Goal: Connect with others: Connect with others

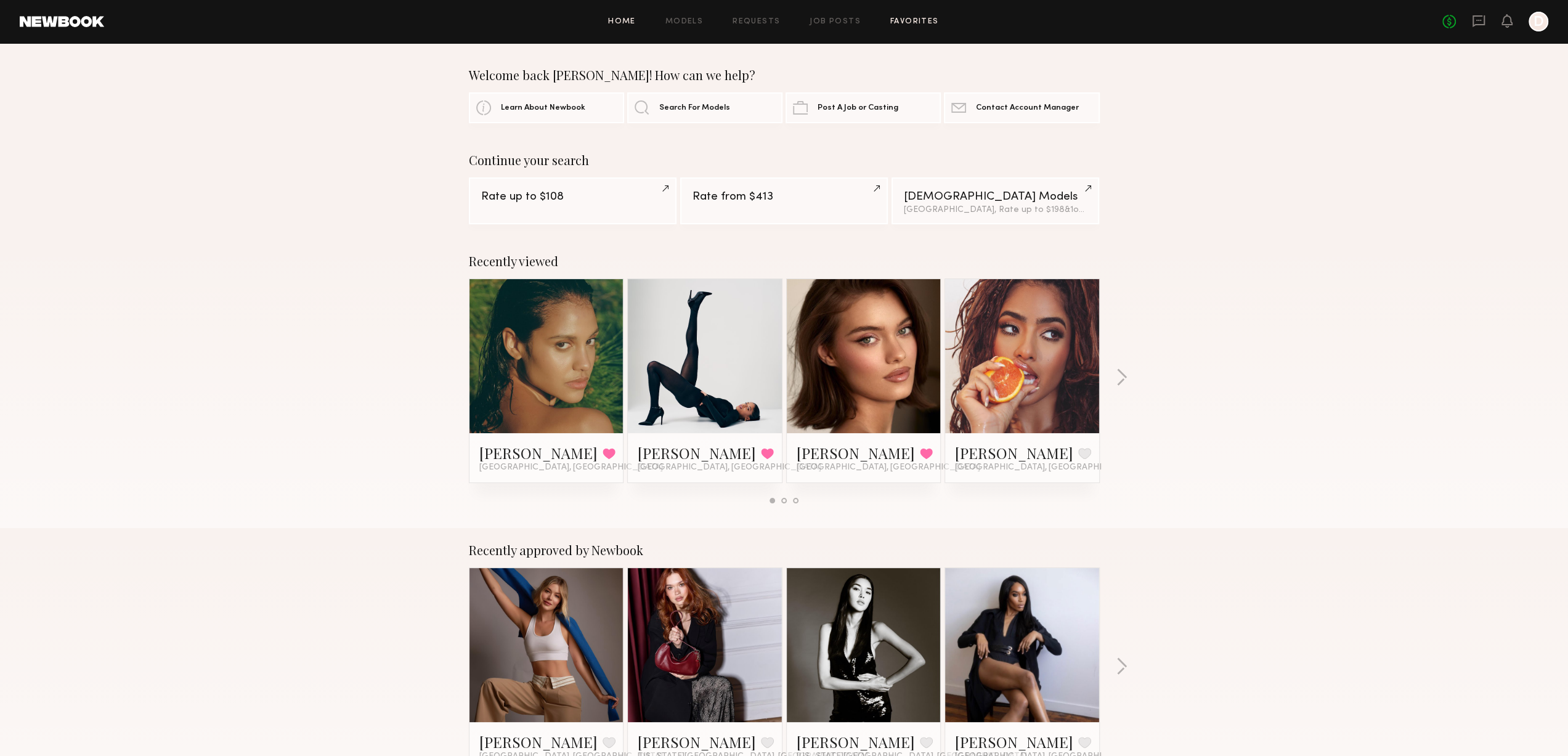
click at [917, 23] on link "Favorites" at bounding box center [914, 21] width 49 height 8
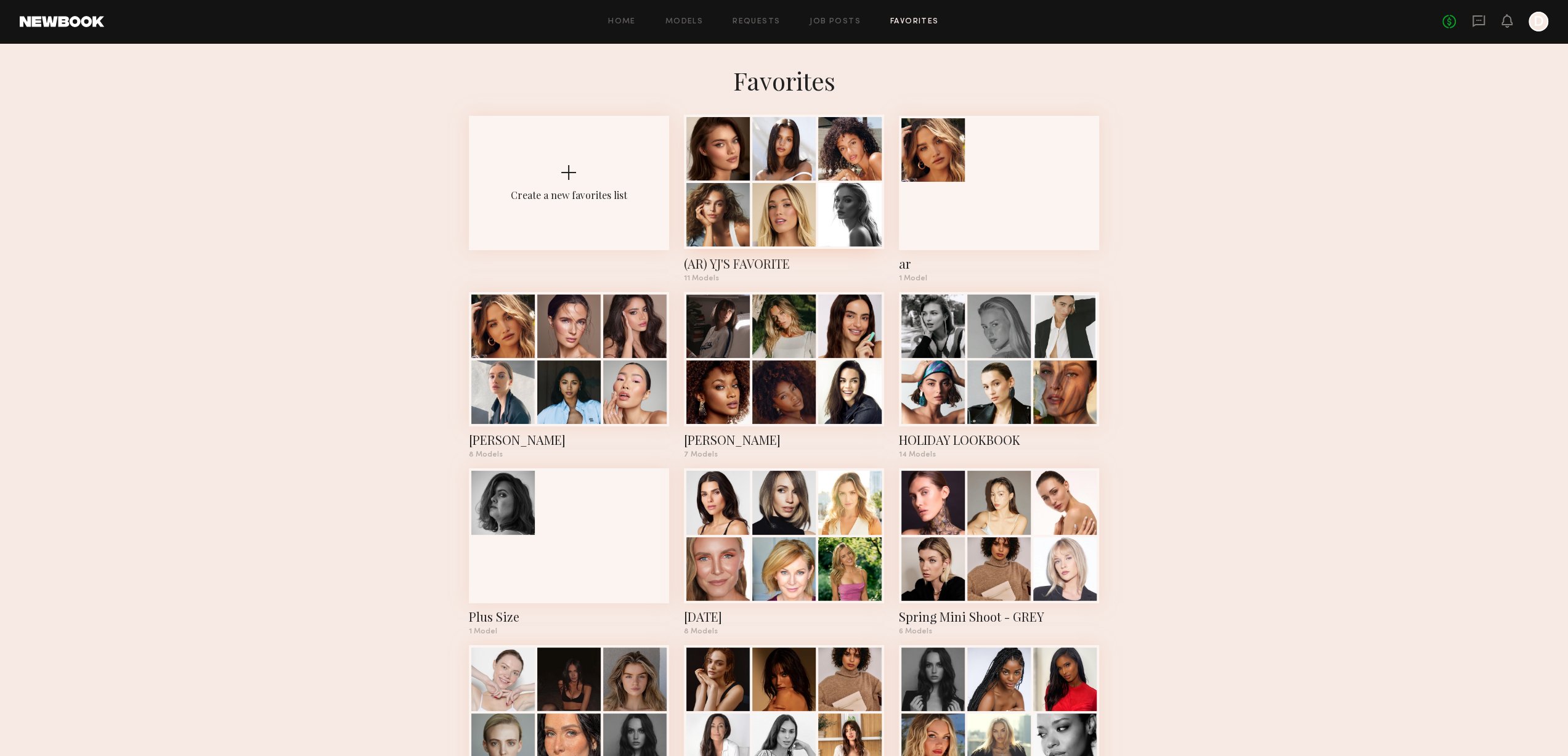
click at [778, 205] on div at bounding box center [783, 214] width 63 height 63
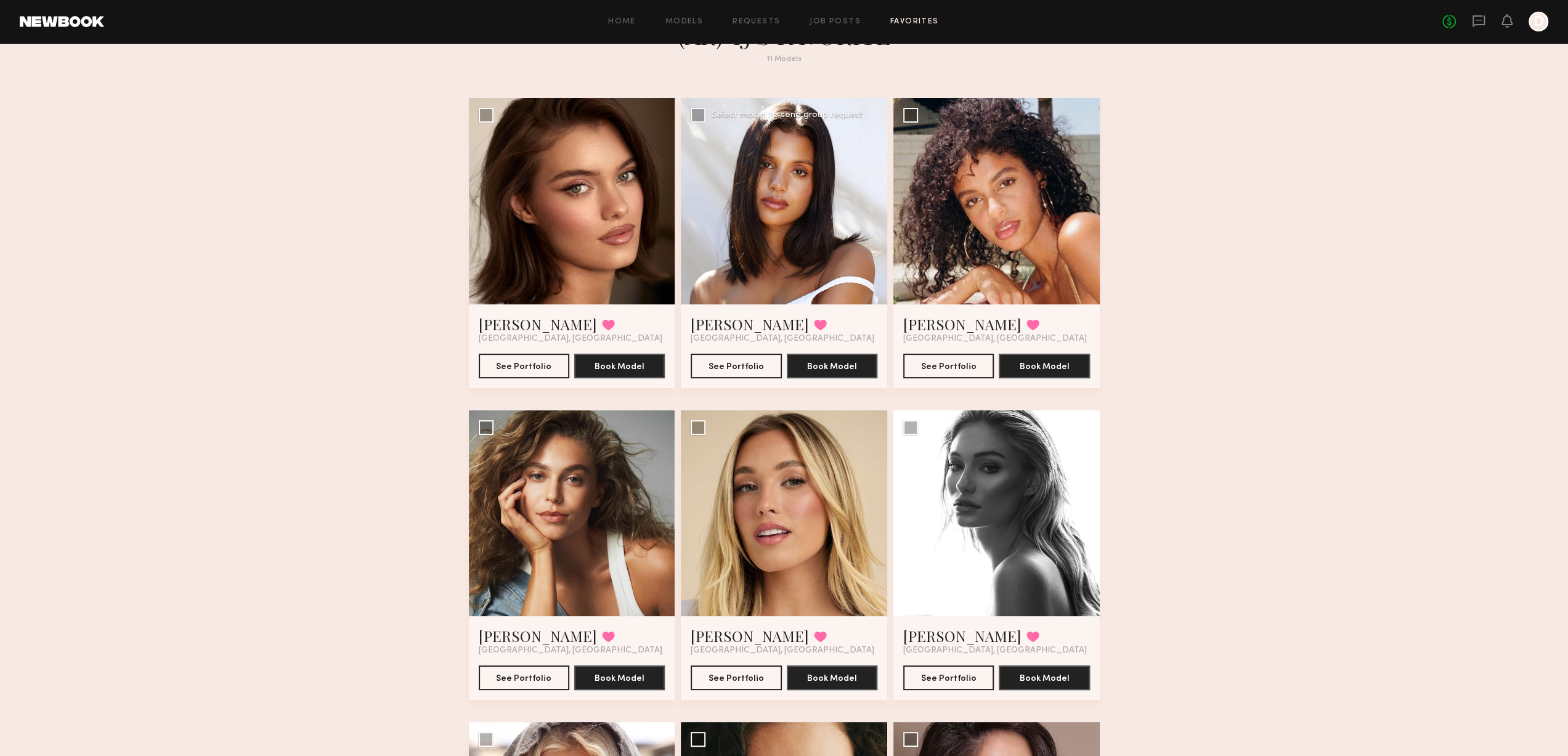
scroll to position [185, 0]
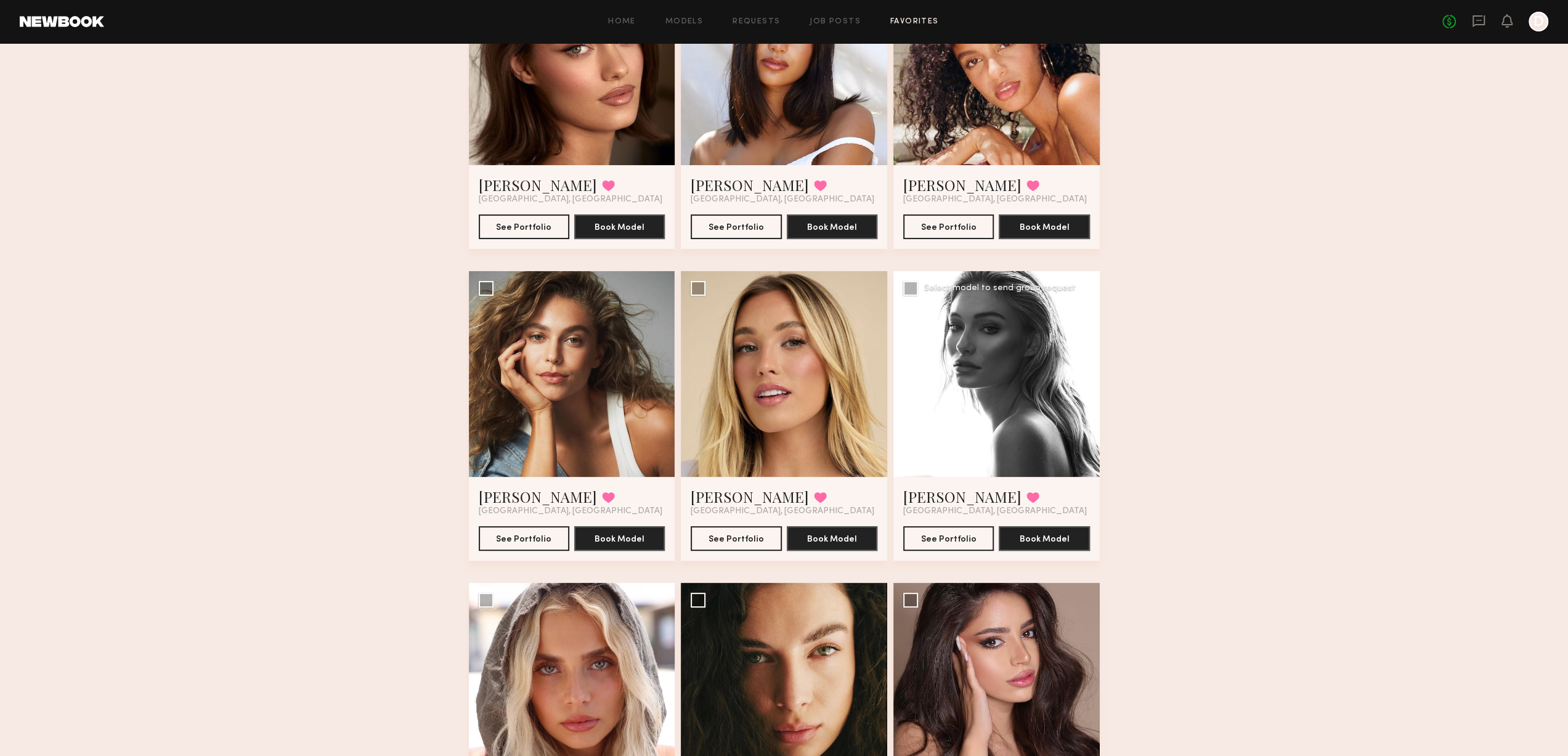
click at [976, 412] on div at bounding box center [997, 374] width 206 height 206
click at [940, 543] on button "See Portfolio" at bounding box center [948, 538] width 90 height 25
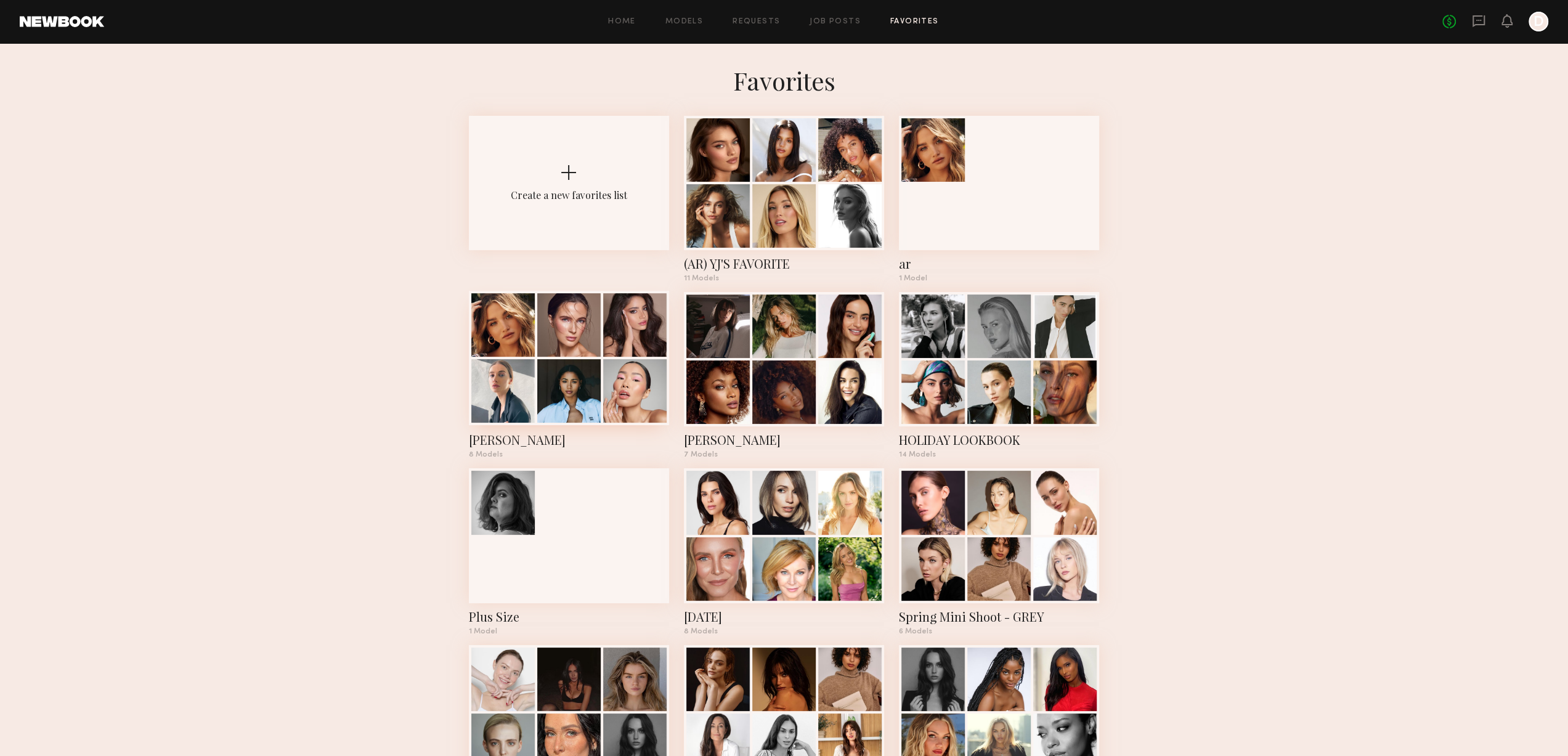
click at [560, 362] on div at bounding box center [569, 390] width 63 height 63
click at [778, 387] on div at bounding box center [783, 390] width 63 height 63
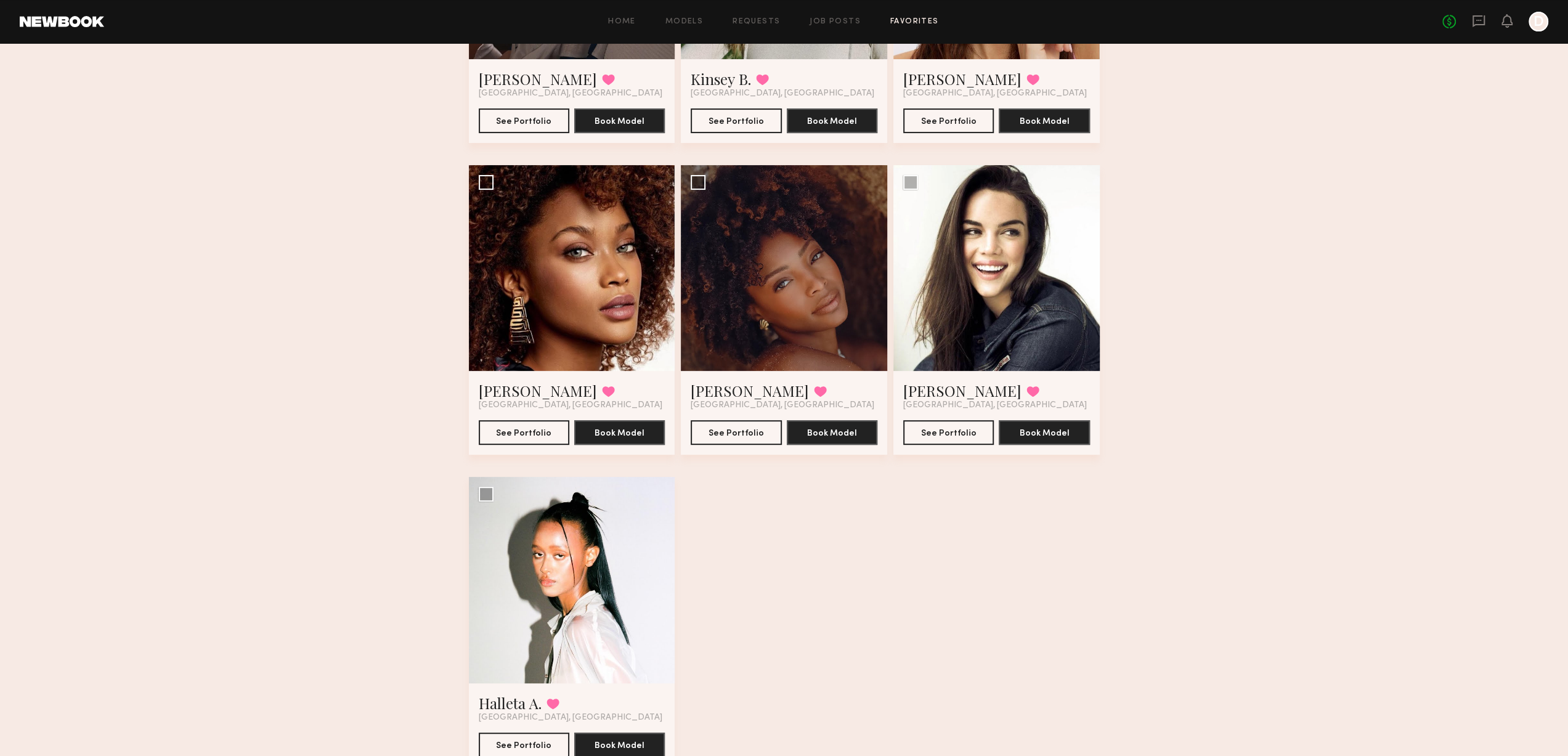
scroll to position [45, 0]
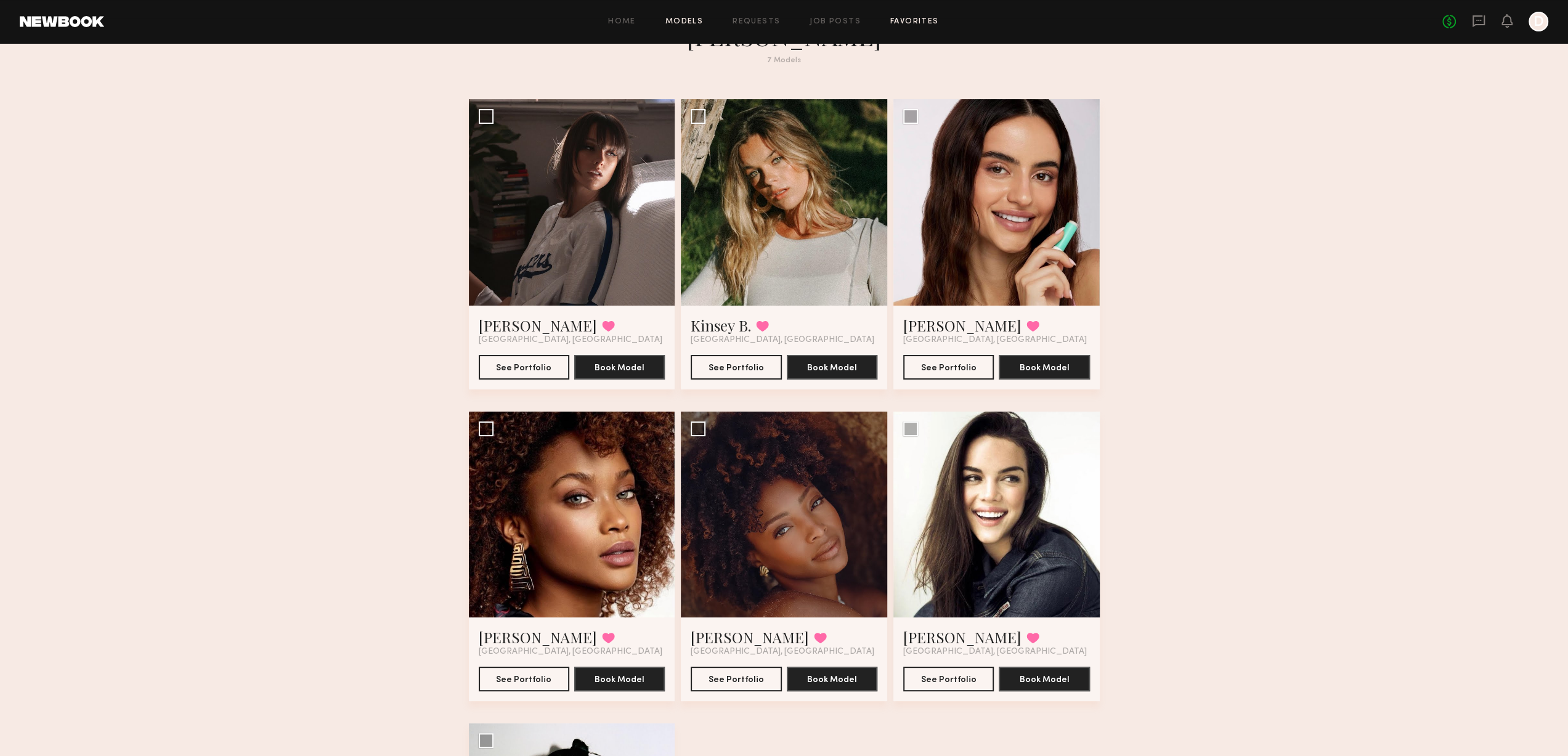
click at [678, 21] on link "Models" at bounding box center [684, 21] width 38 height 8
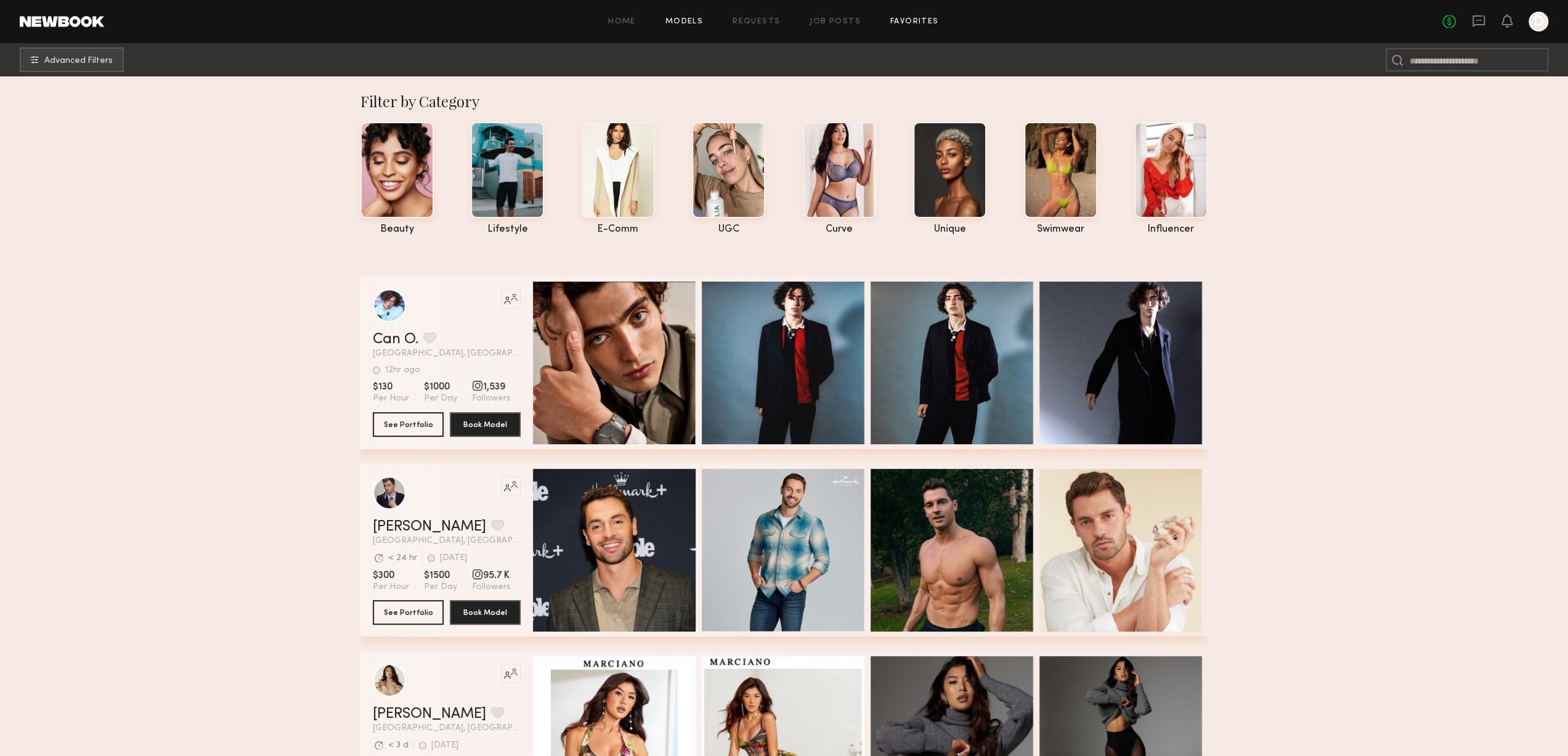
click at [911, 24] on link "Favorites" at bounding box center [914, 21] width 49 height 8
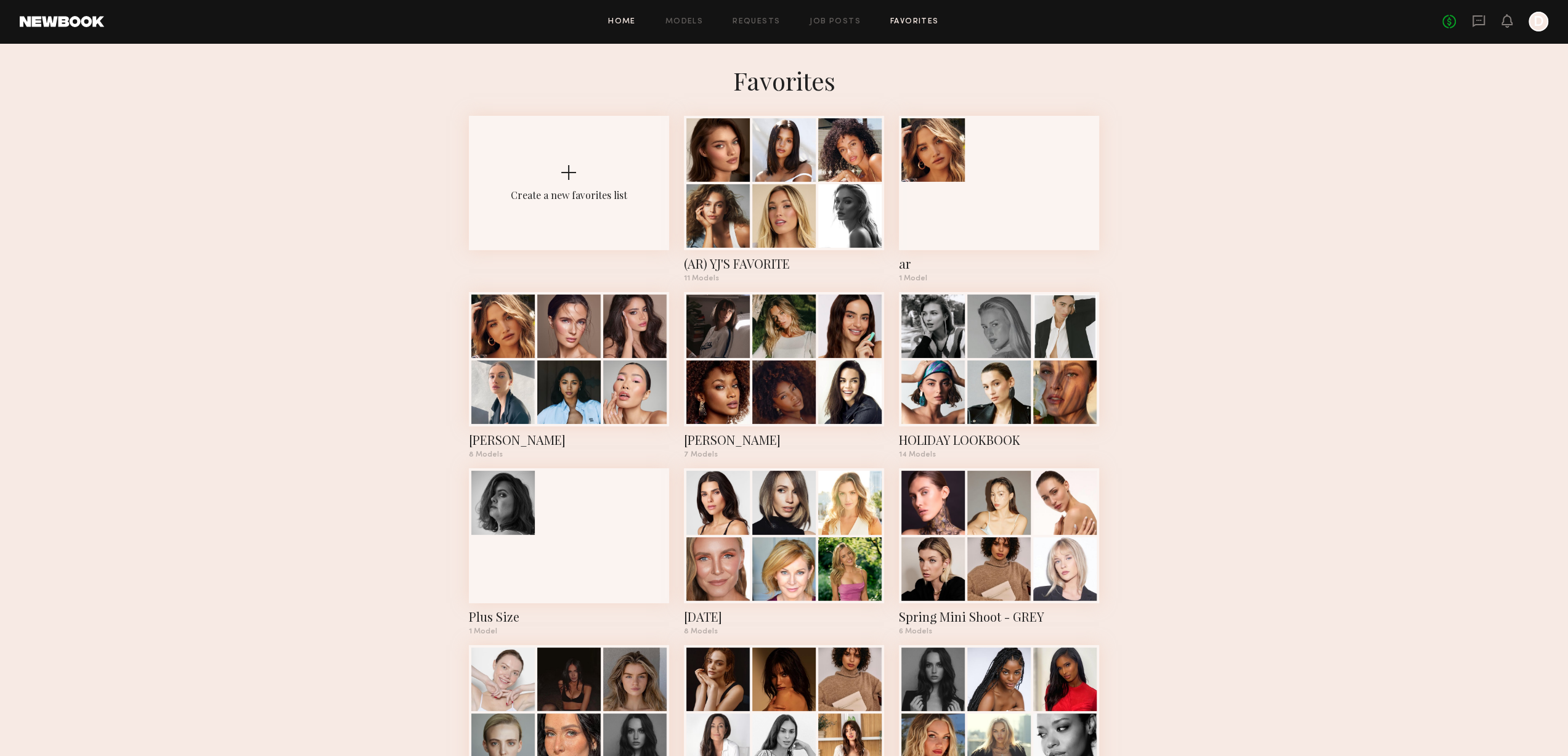
click at [626, 18] on link "Home" at bounding box center [621, 21] width 28 height 8
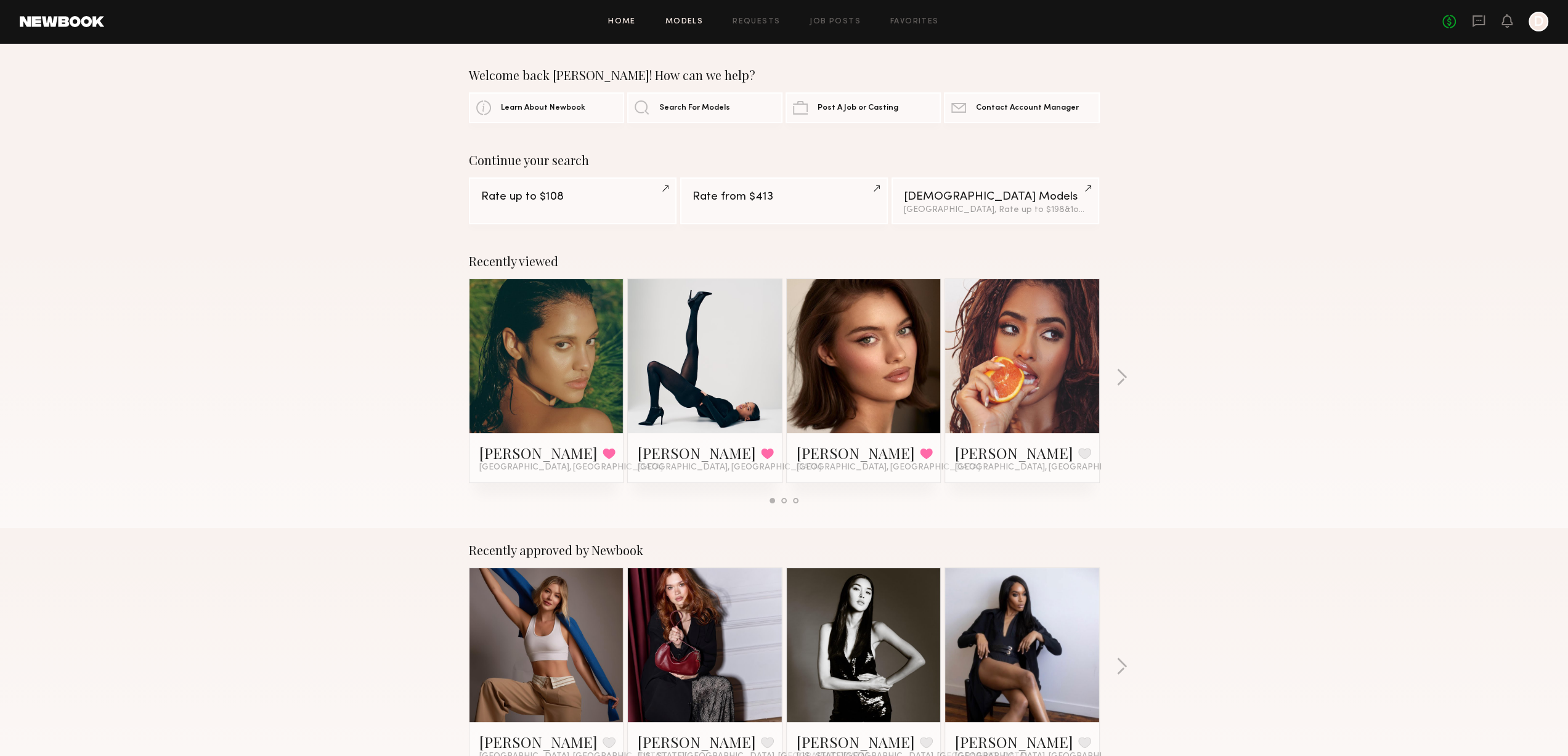
click at [683, 24] on link "Models" at bounding box center [684, 21] width 38 height 8
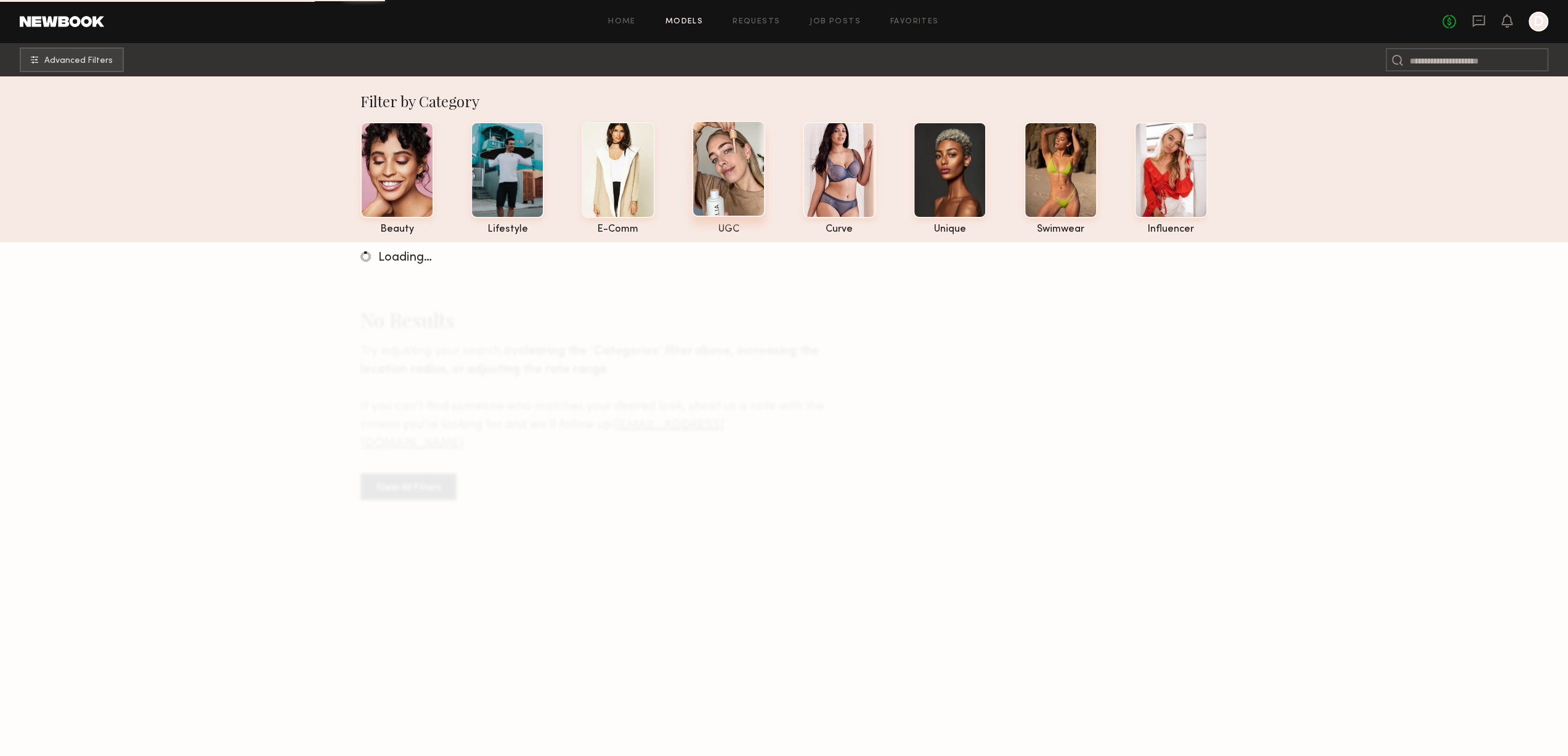
click at [742, 187] on div at bounding box center [729, 169] width 73 height 96
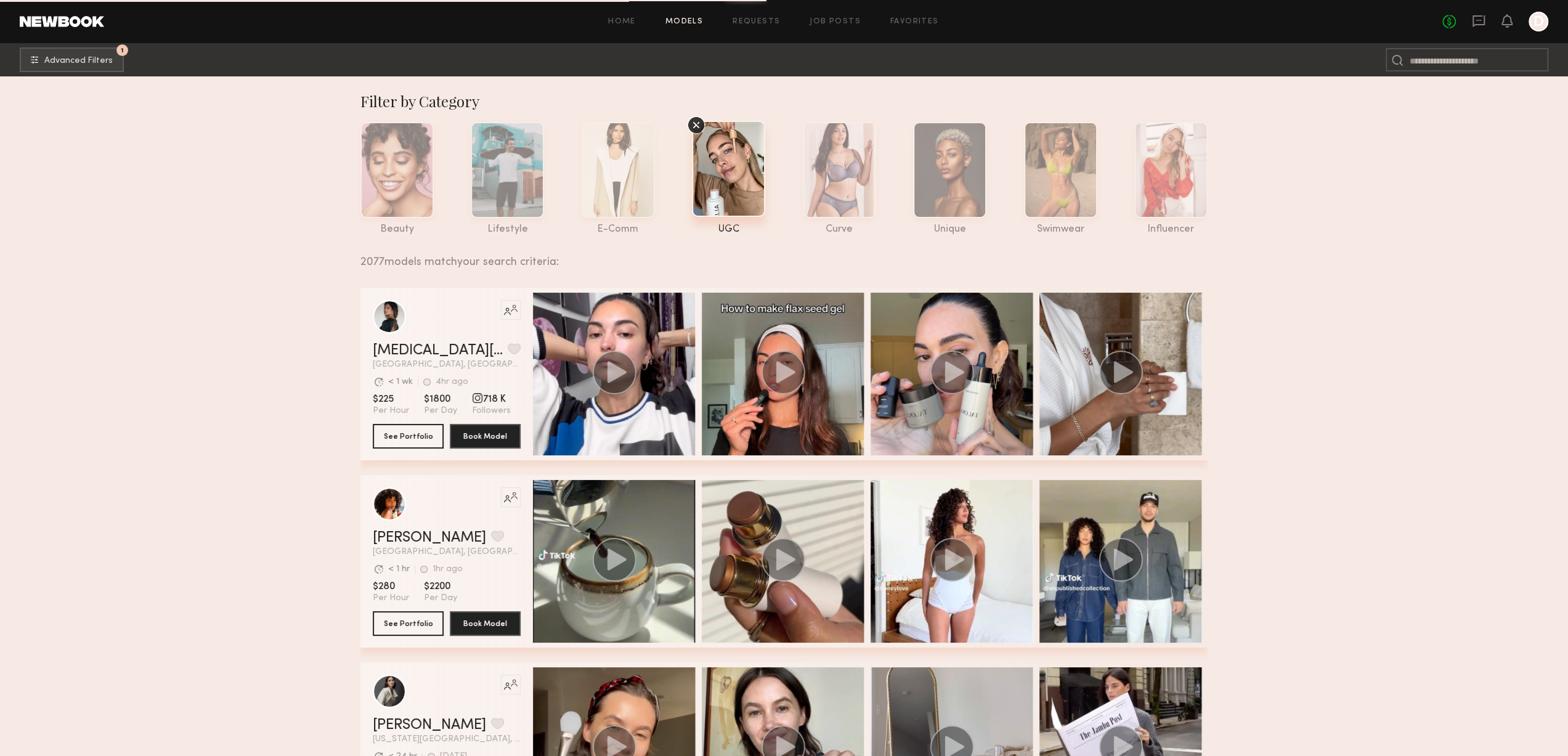
drag, startPoint x: 1313, startPoint y: 495, endPoint x: 1211, endPoint y: 196, distance: 315.9
click at [755, 23] on link "Requests" at bounding box center [755, 21] width 47 height 8
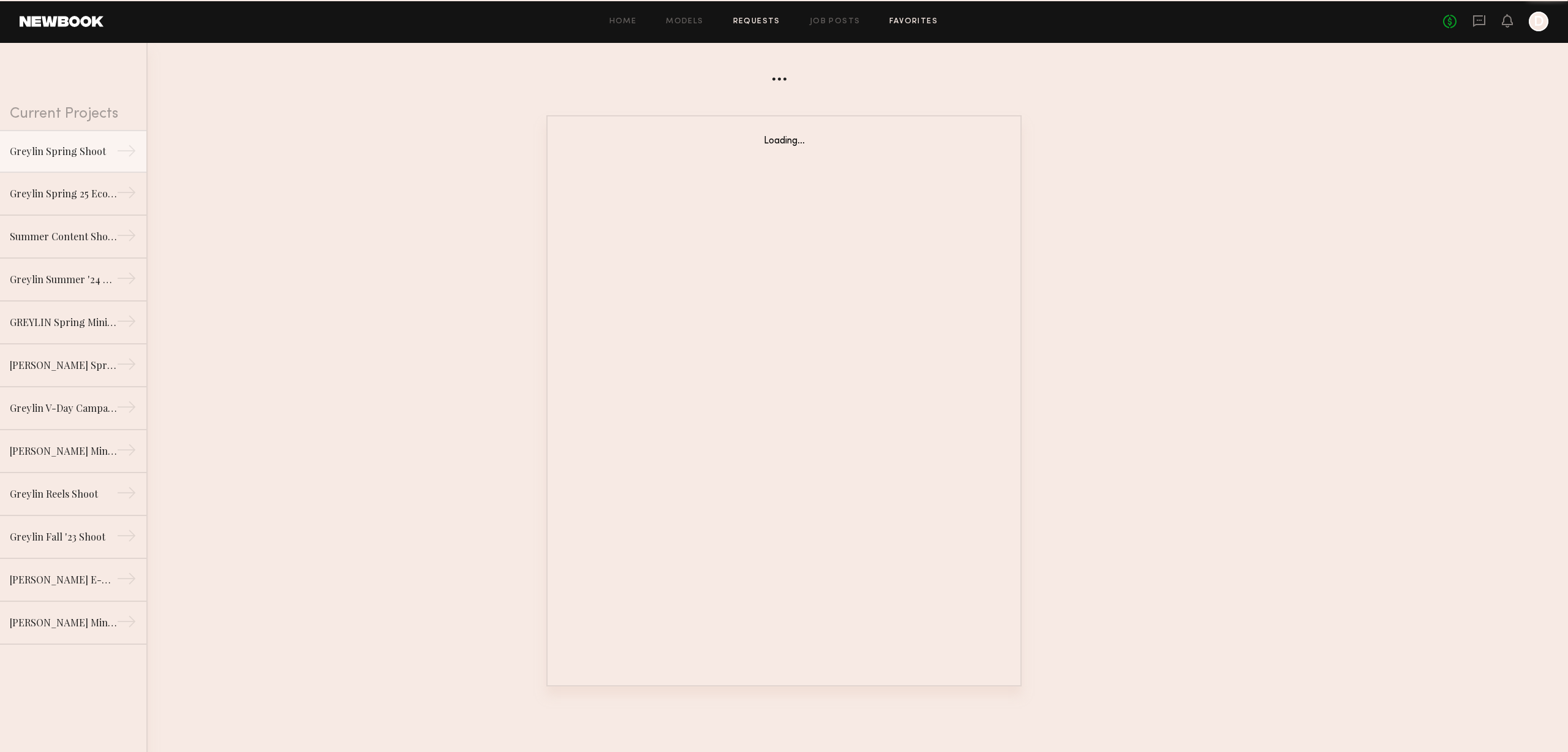
click at [896, 20] on link "Favorites" at bounding box center [914, 21] width 49 height 8
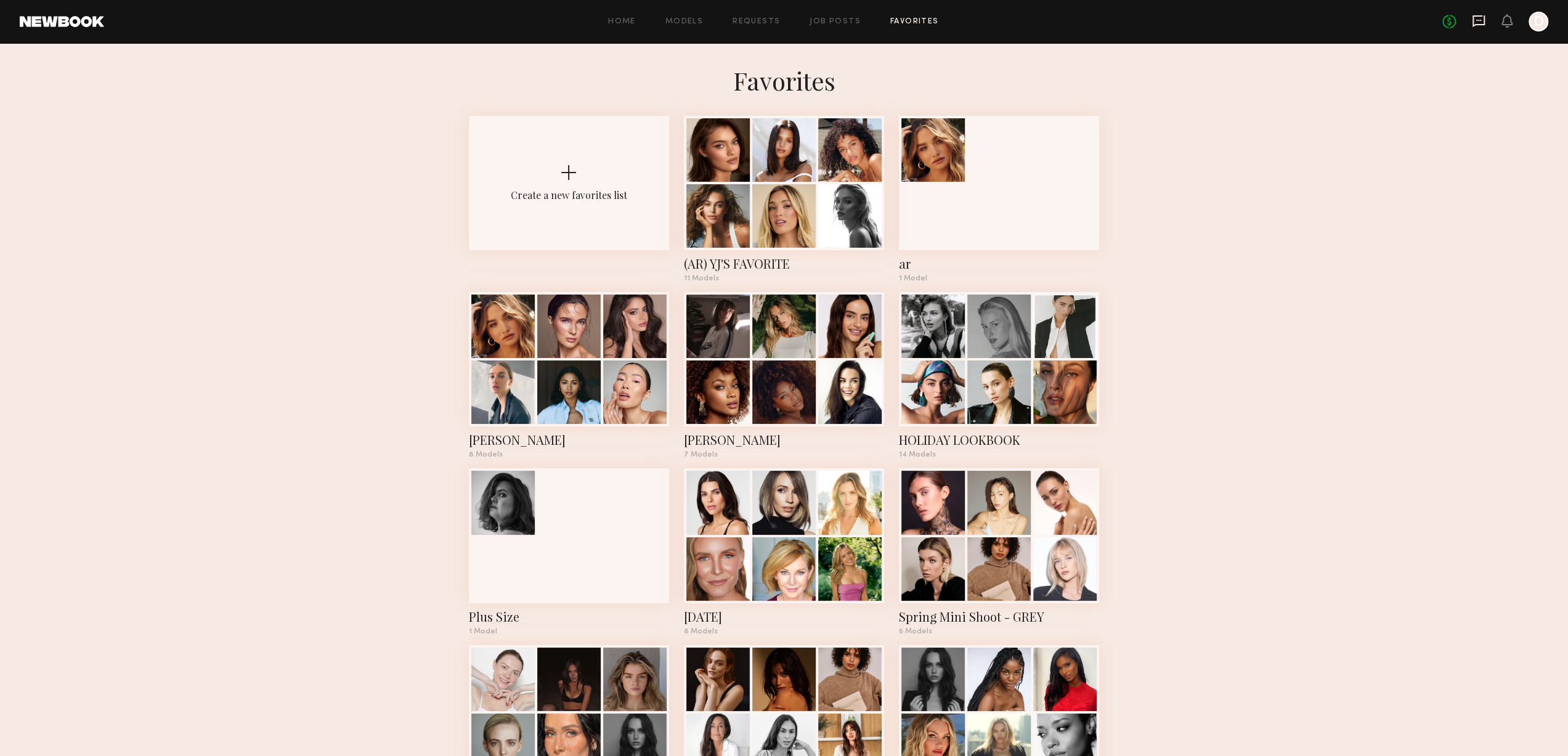
click at [1481, 21] on icon at bounding box center [1478, 21] width 13 height 13
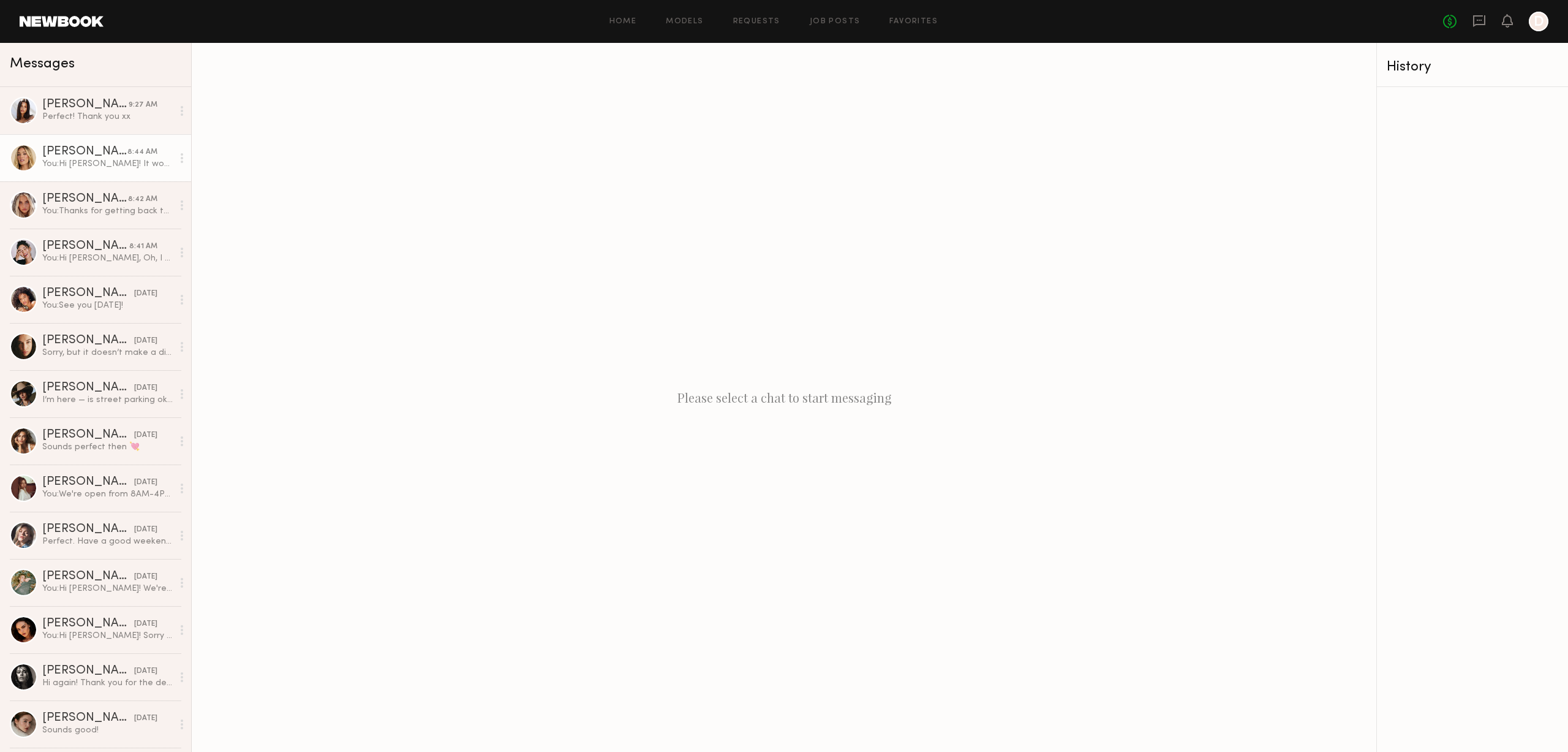
click at [99, 169] on div "You: Hi [PERSON_NAME]! It would be about a 2-hour shoot [DATE]. You’re welcome …" at bounding box center [107, 163] width 131 height 12
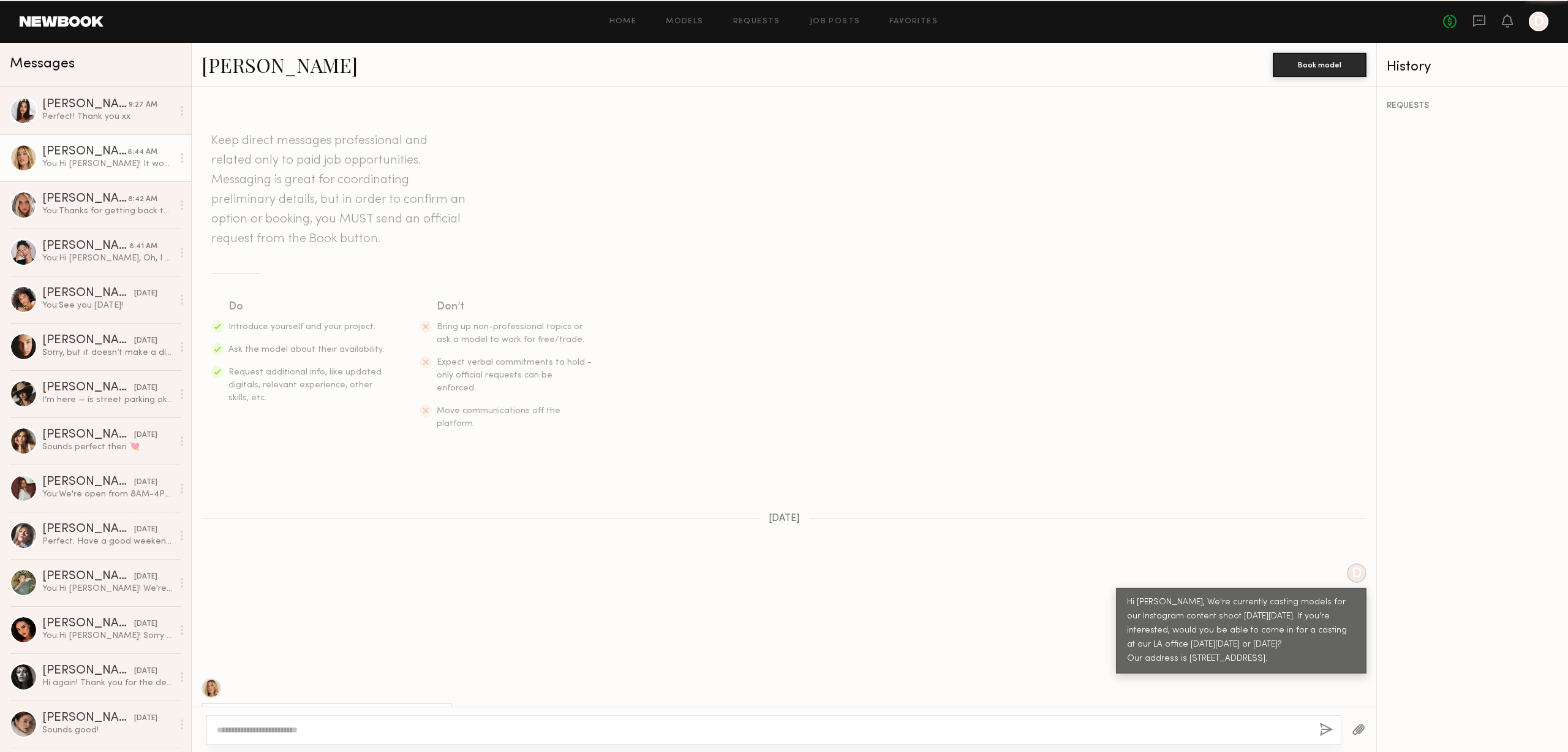
scroll to position [264, 0]
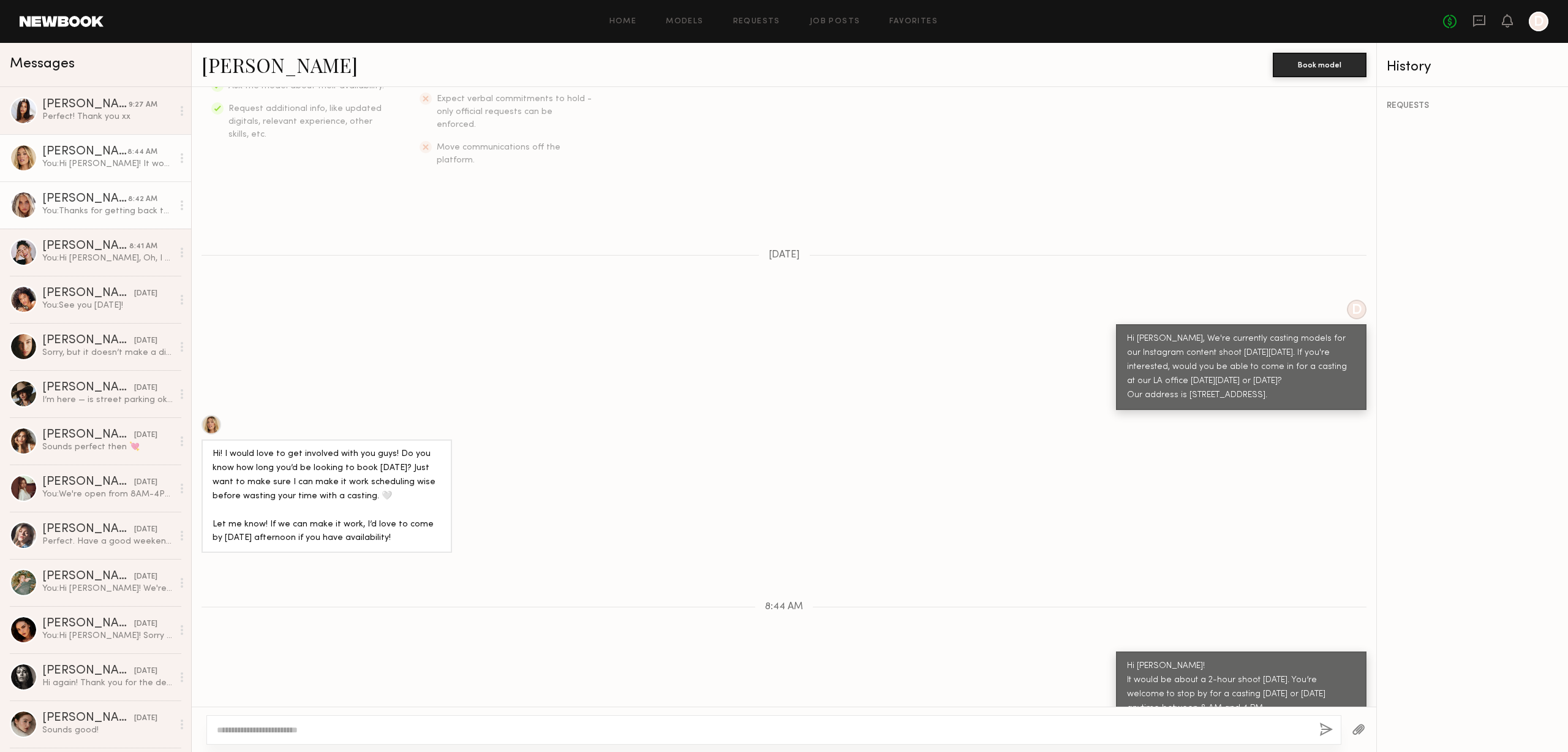
click at [120, 207] on div "You: Thanks for getting back to me! Totally understand — but if you happen to b…" at bounding box center [107, 210] width 131 height 12
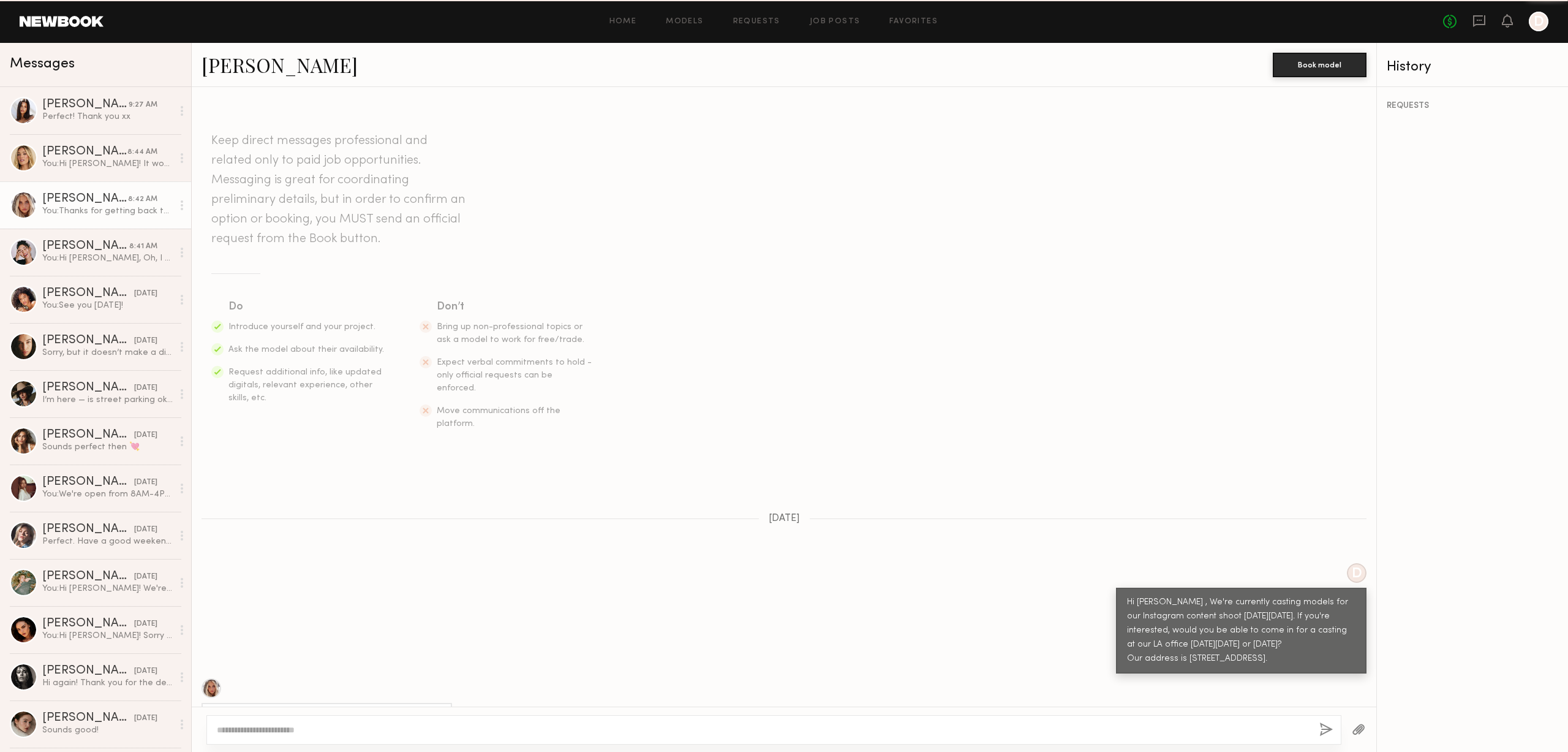
scroll to position [264, 0]
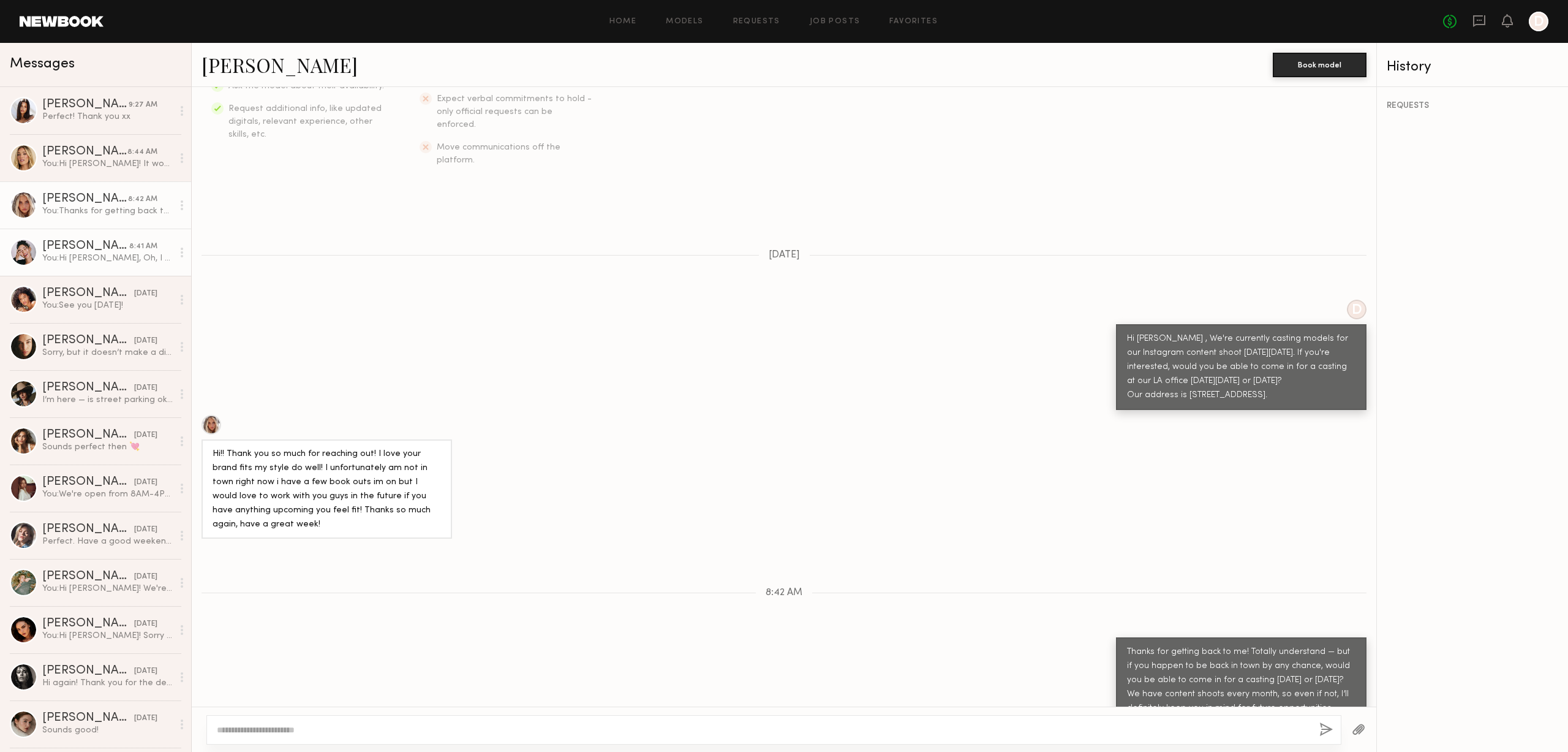
click at [113, 262] on div "You: Hi [PERSON_NAME], Oh, I see! In that case, would you be able to come in fo…" at bounding box center [107, 257] width 131 height 12
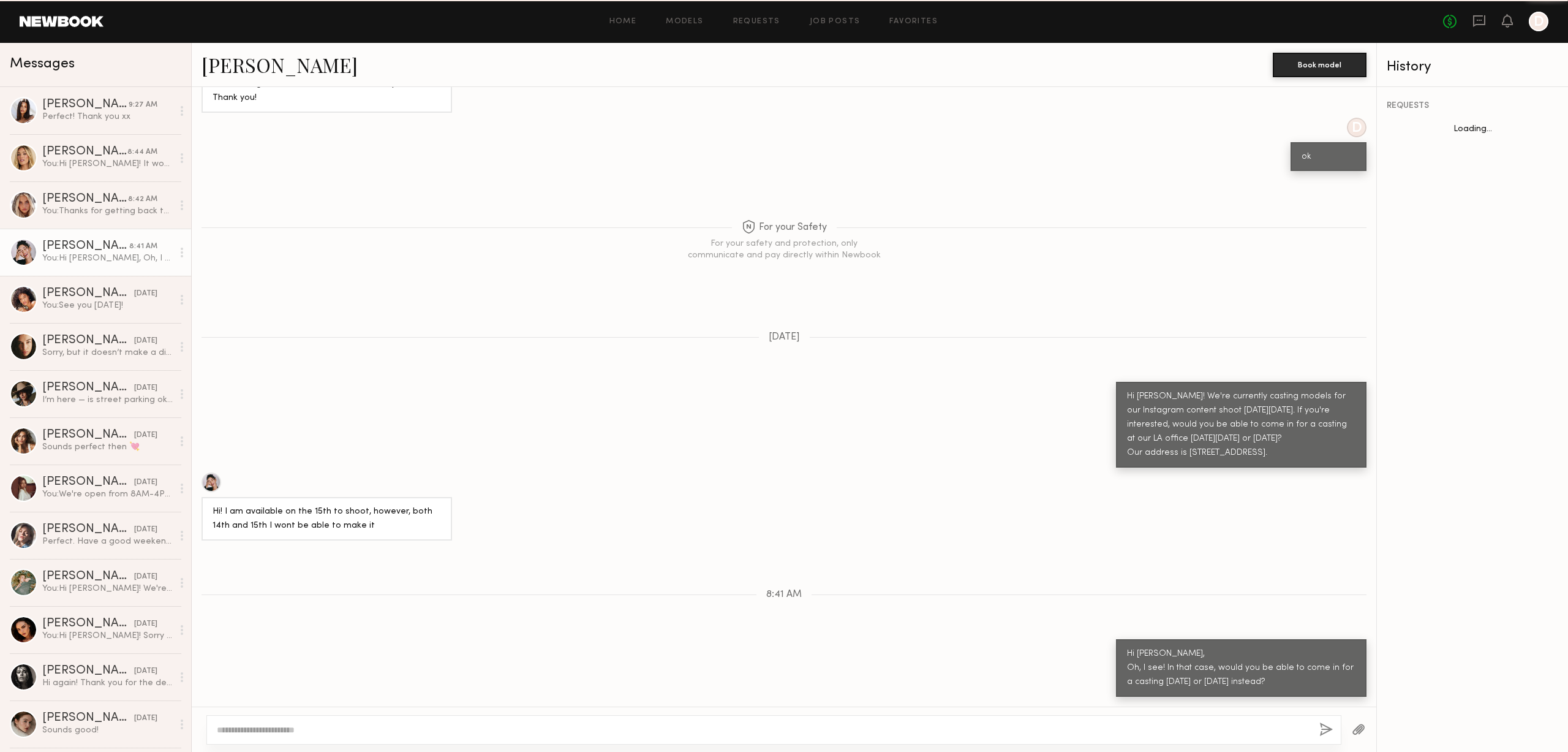
scroll to position [622, 0]
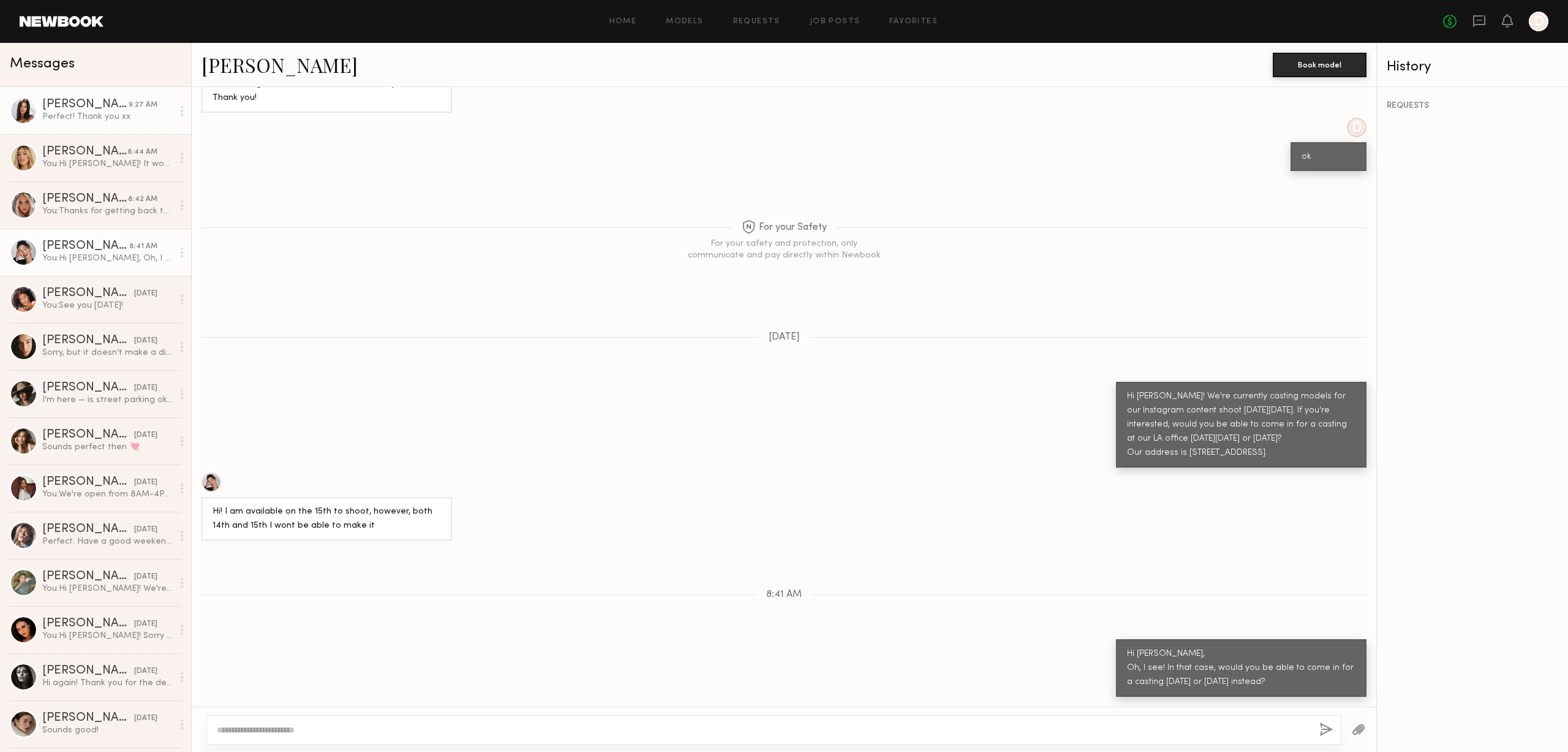
click at [62, 101] on div "[PERSON_NAME]" at bounding box center [85, 105] width 86 height 12
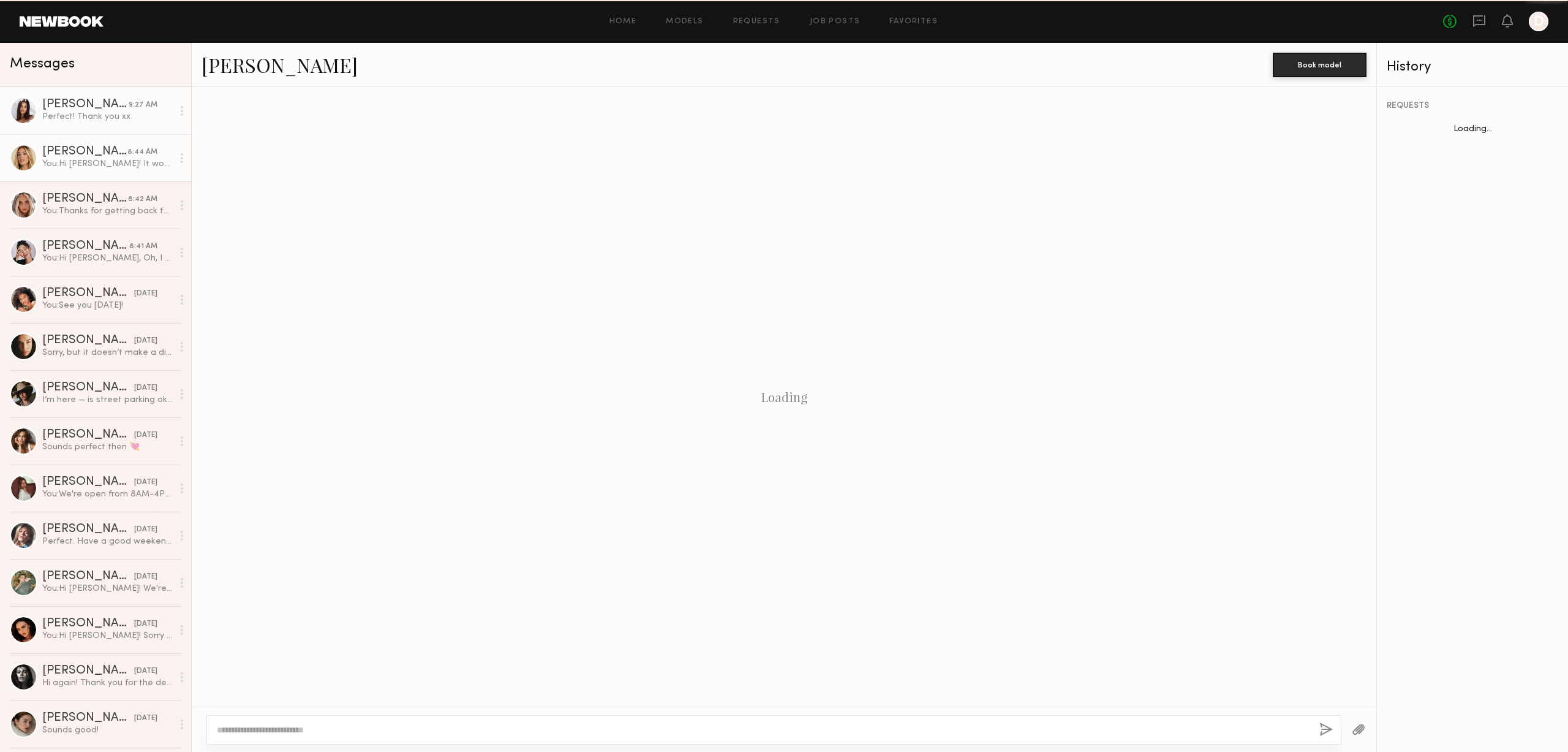
scroll to position [315, 0]
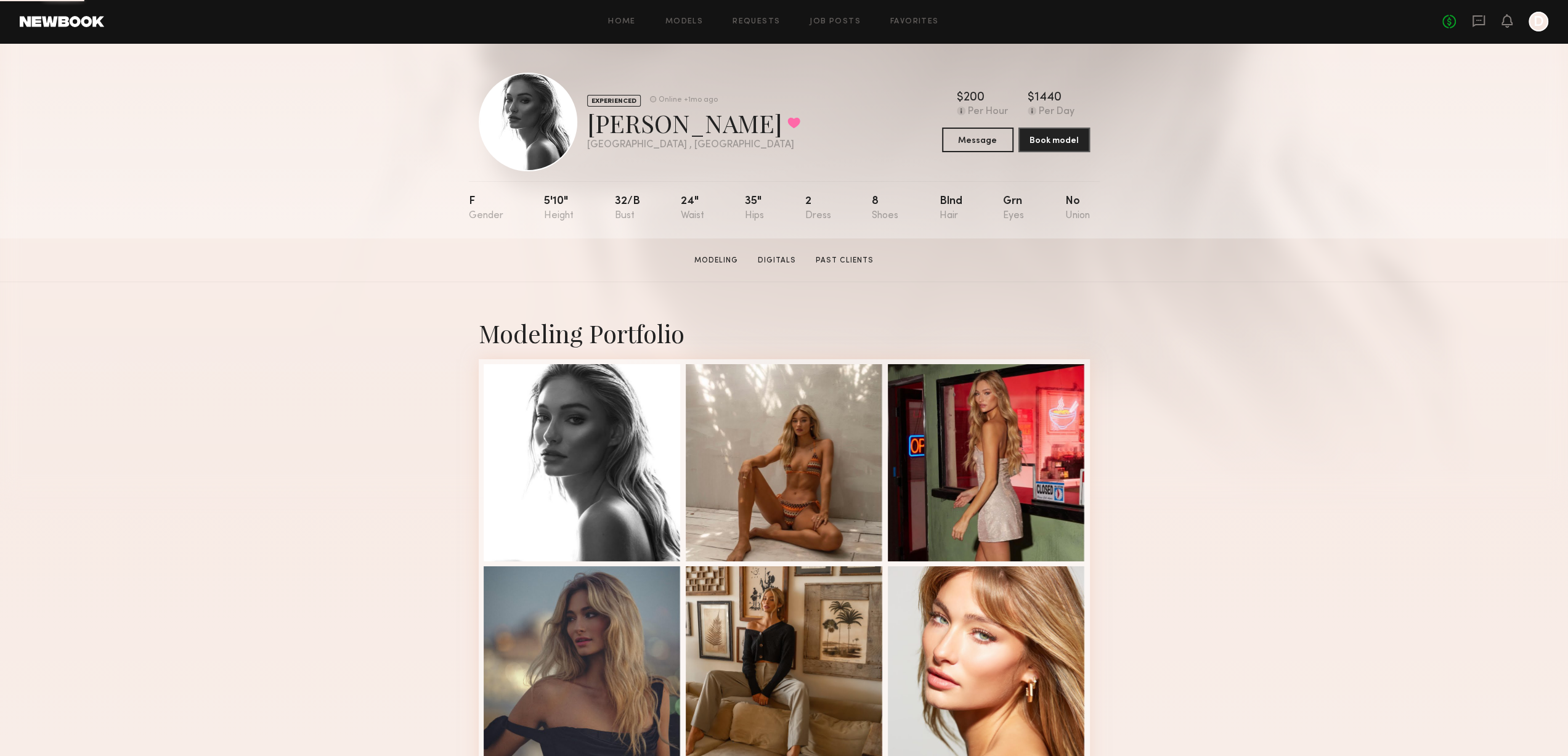
click at [1480, 23] on icon at bounding box center [1479, 21] width 13 height 12
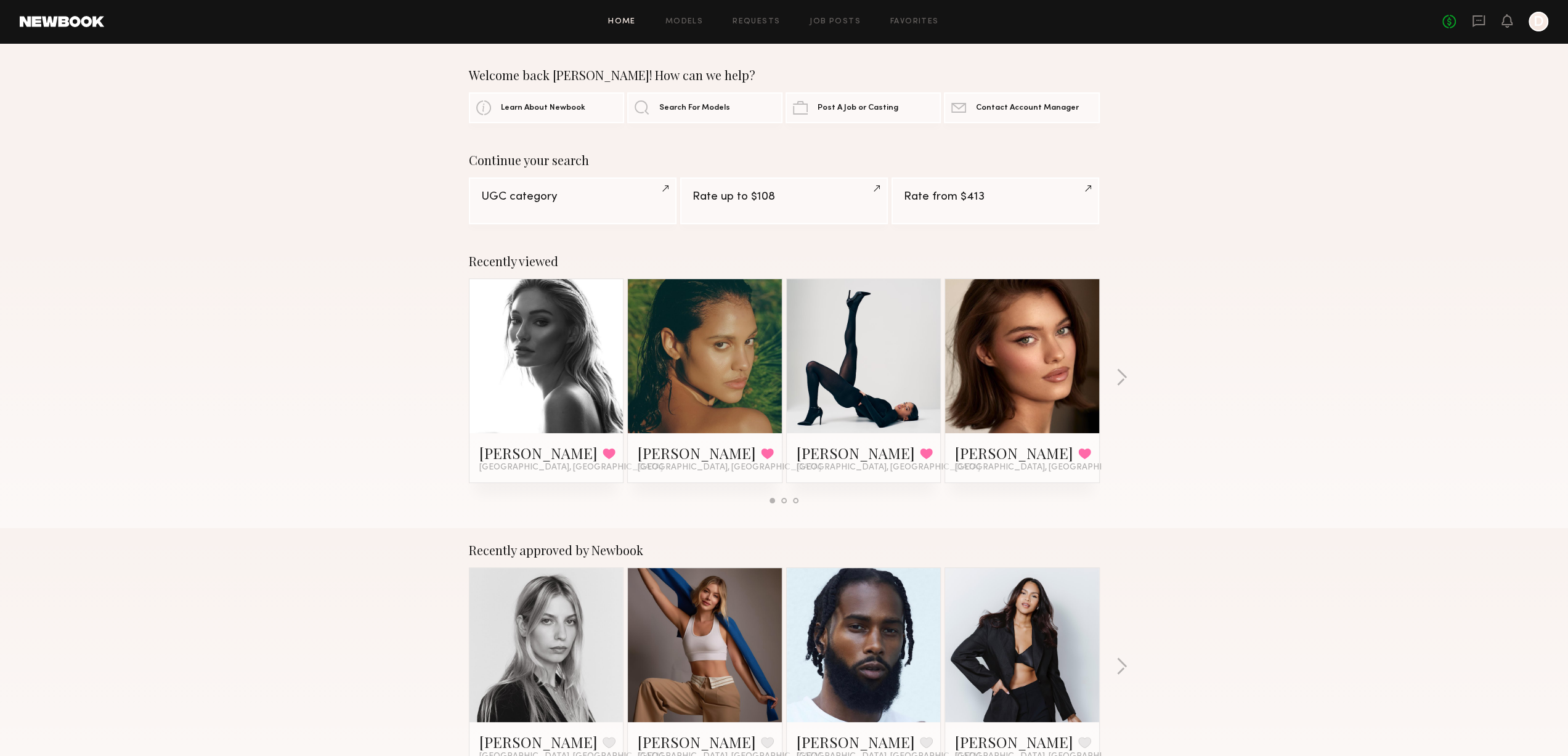
click at [683, 27] on div "Home Models Requests Job Posts Favorites Sign Out No fees up to $5,000 D" at bounding box center [826, 21] width 1444 height 20
click at [685, 21] on link "Models" at bounding box center [684, 21] width 38 height 8
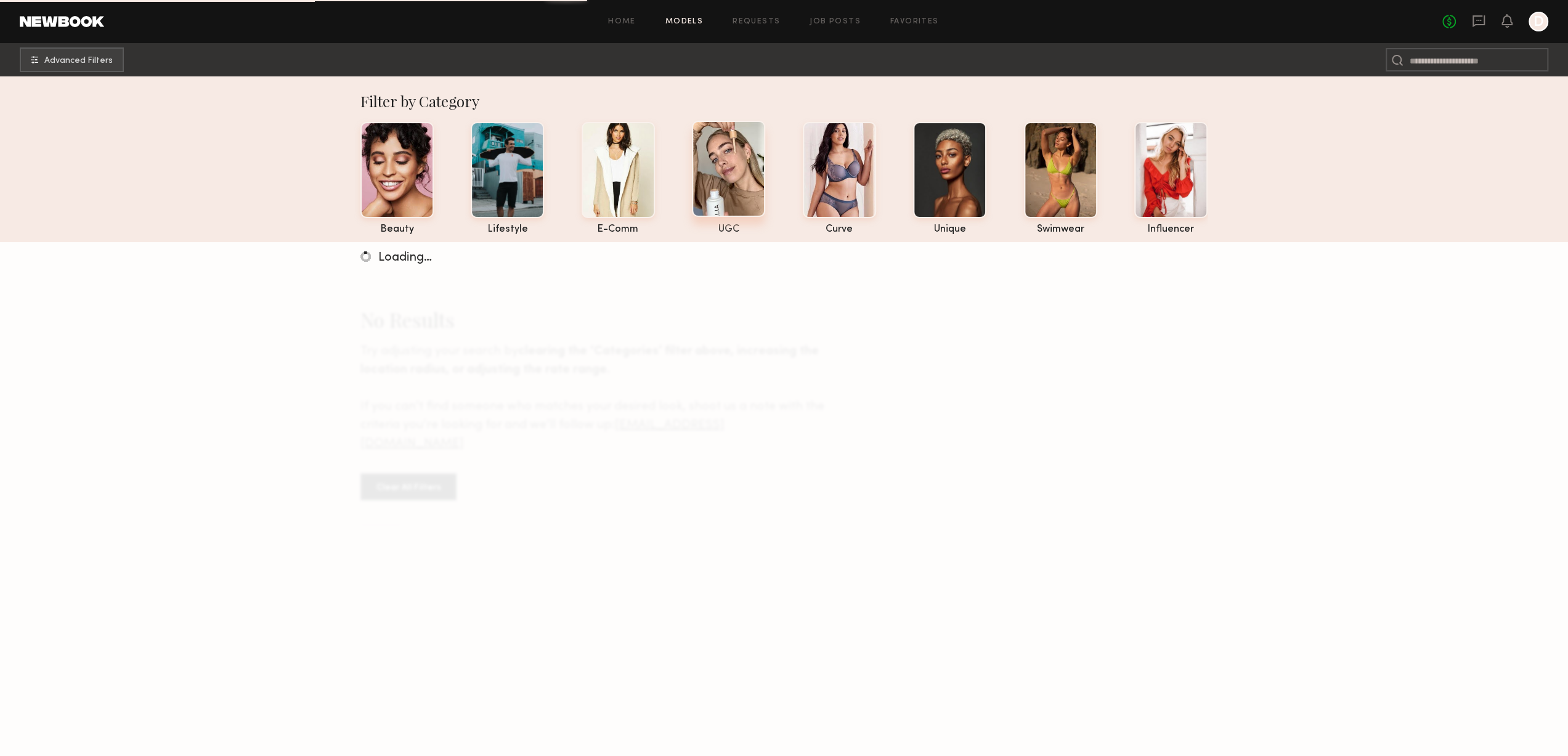
click at [740, 192] on div at bounding box center [729, 169] width 73 height 96
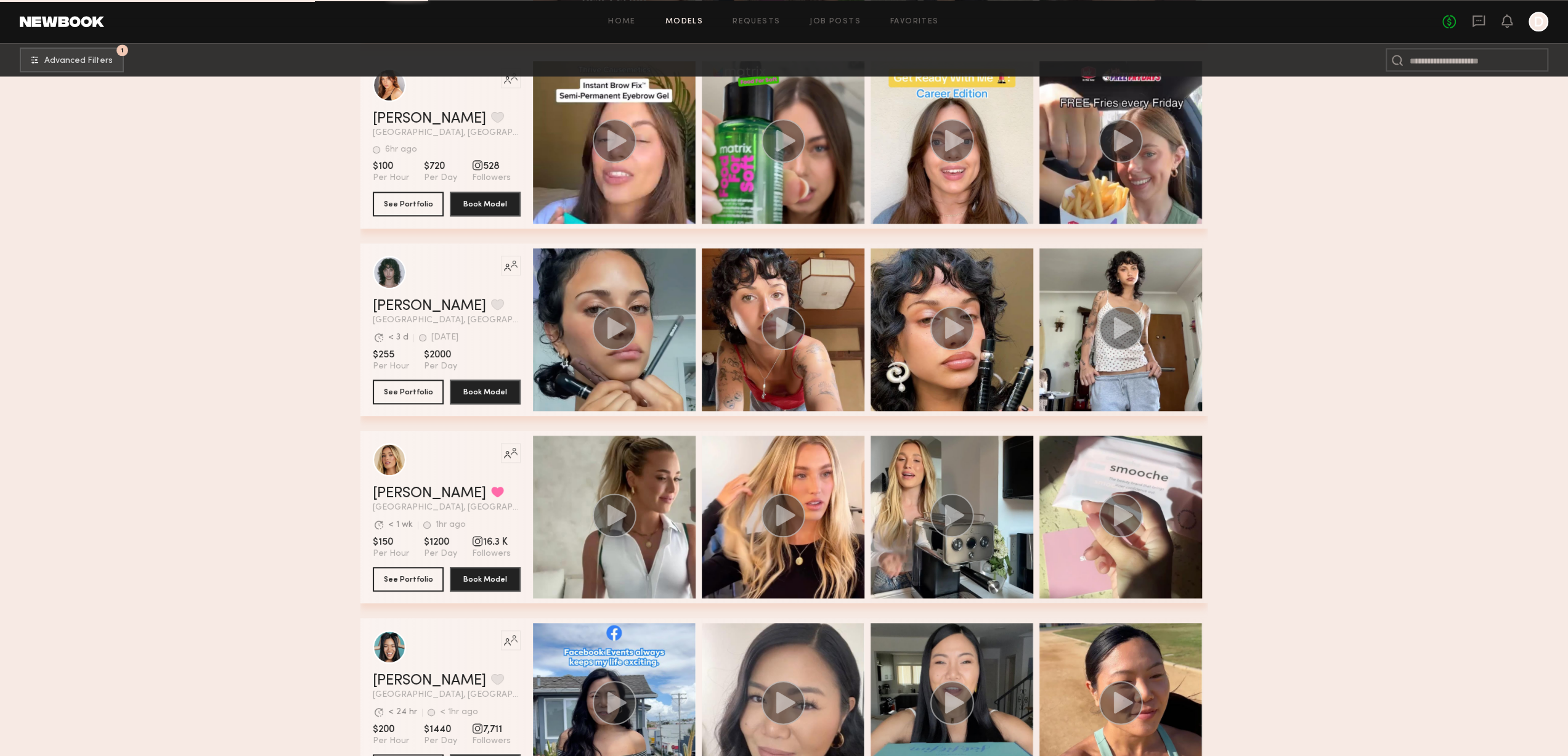
scroll to position [1478, 0]
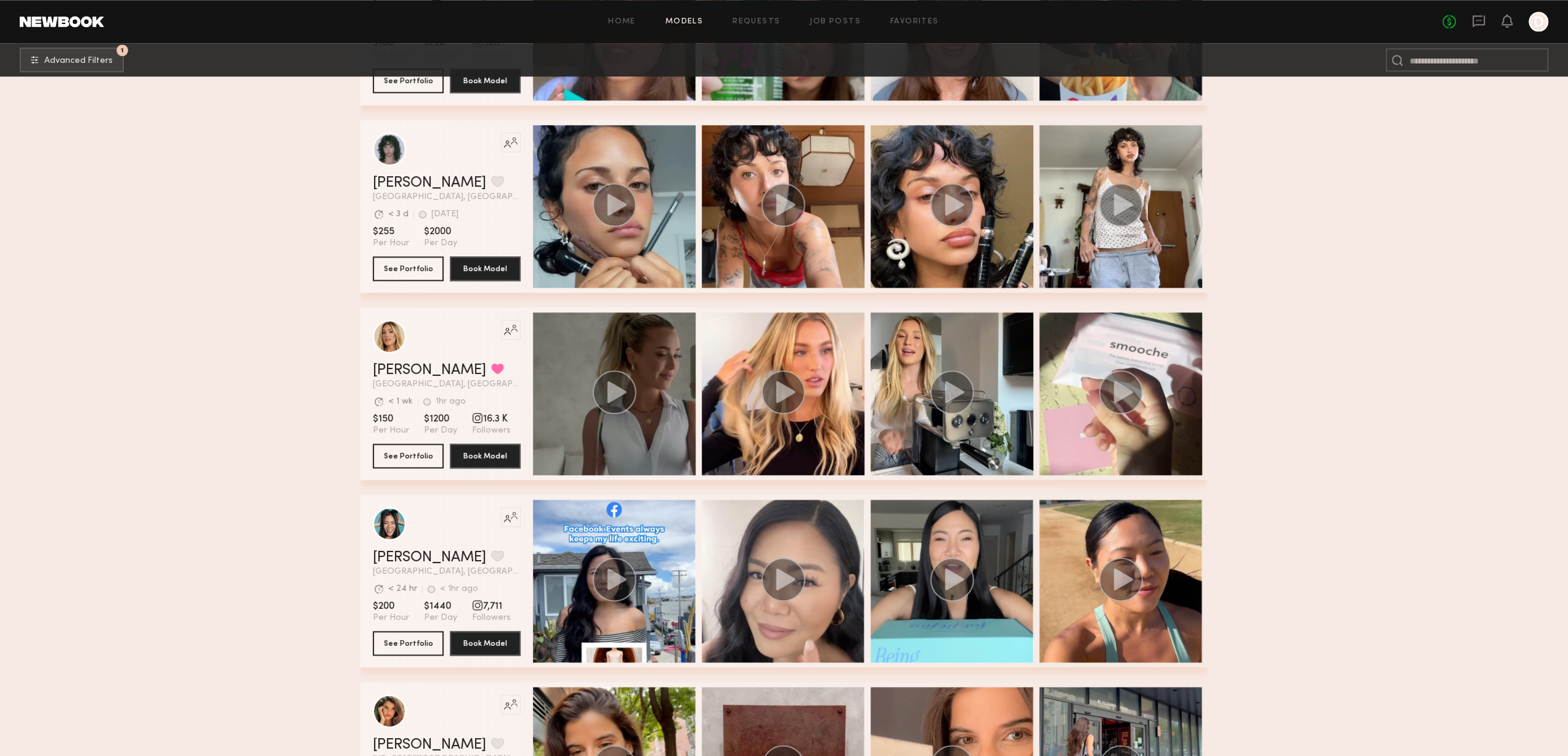
click at [605, 392] on circle "grid" at bounding box center [614, 392] width 44 height 44
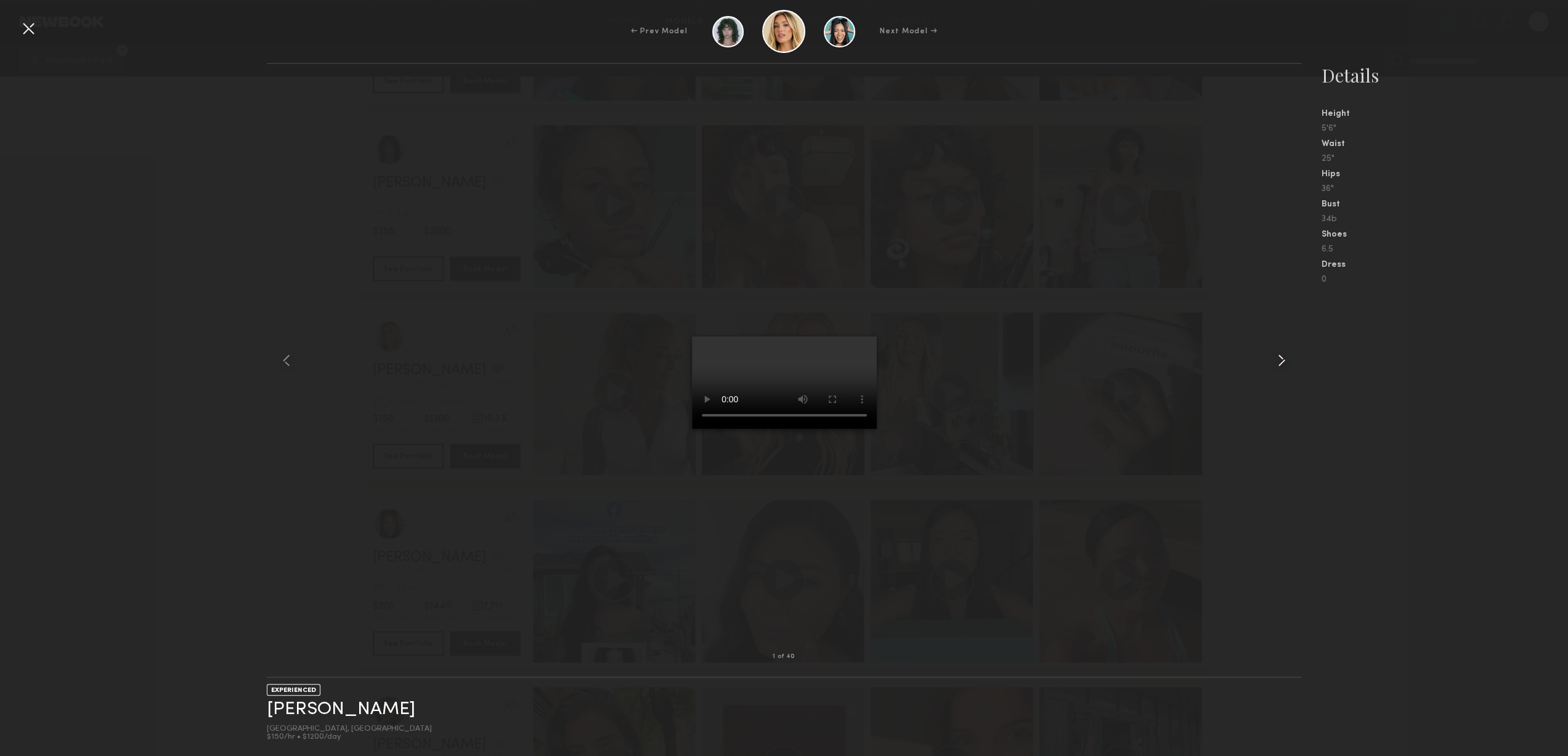
click at [1273, 364] on common-icon at bounding box center [1281, 361] width 20 height 20
click at [278, 251] on div at bounding box center [288, 361] width 41 height 553
click at [21, 23] on div at bounding box center [29, 29] width 20 height 20
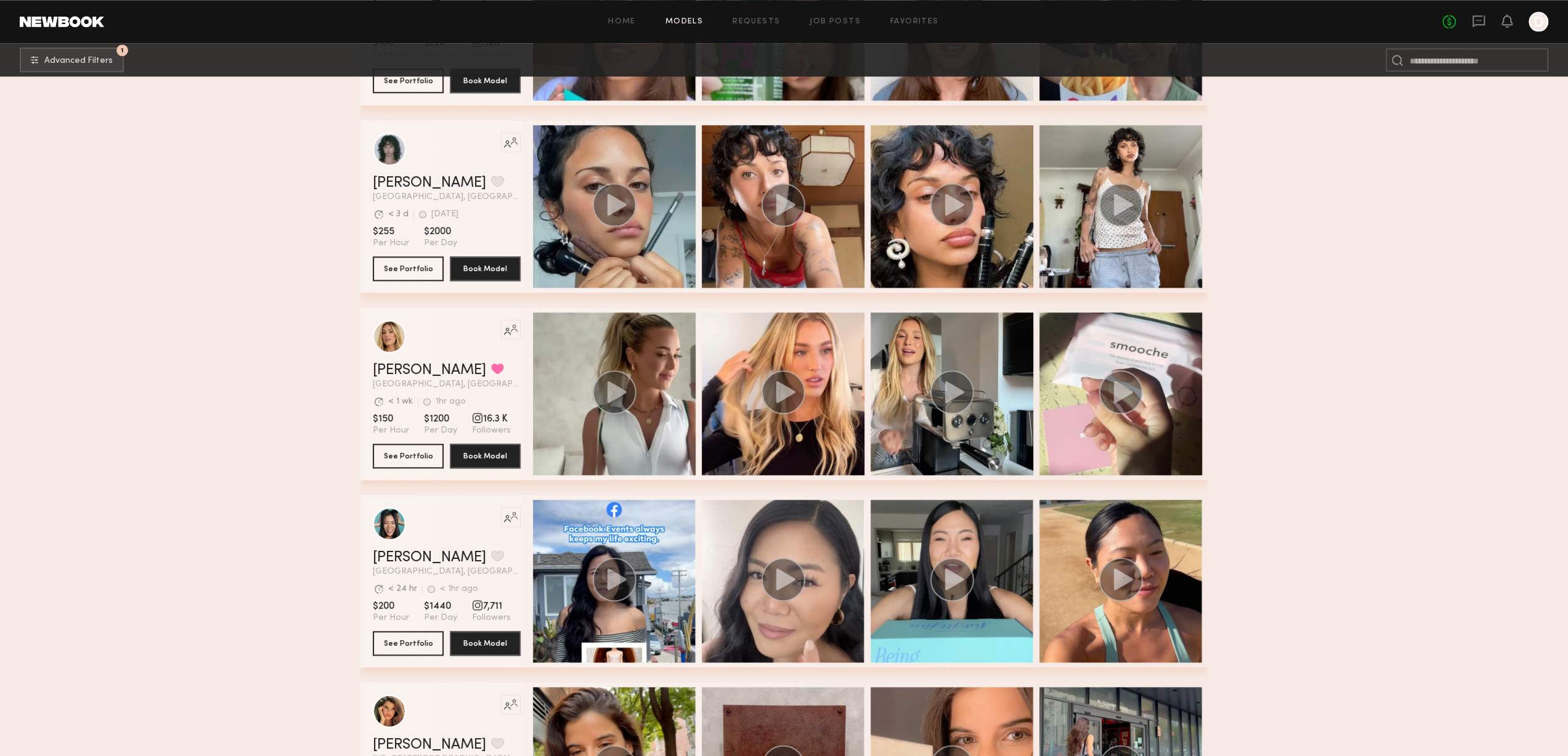
click at [398, 382] on div "Hailey M. Favorited Los Angeles, CA Avg. request response time < 1 wk 1hr ago L…" at bounding box center [446, 375] width 148 height 26
click at [398, 375] on link "[PERSON_NAME]" at bounding box center [429, 370] width 113 height 15
click at [398, 377] on link "[PERSON_NAME]" at bounding box center [429, 370] width 113 height 15
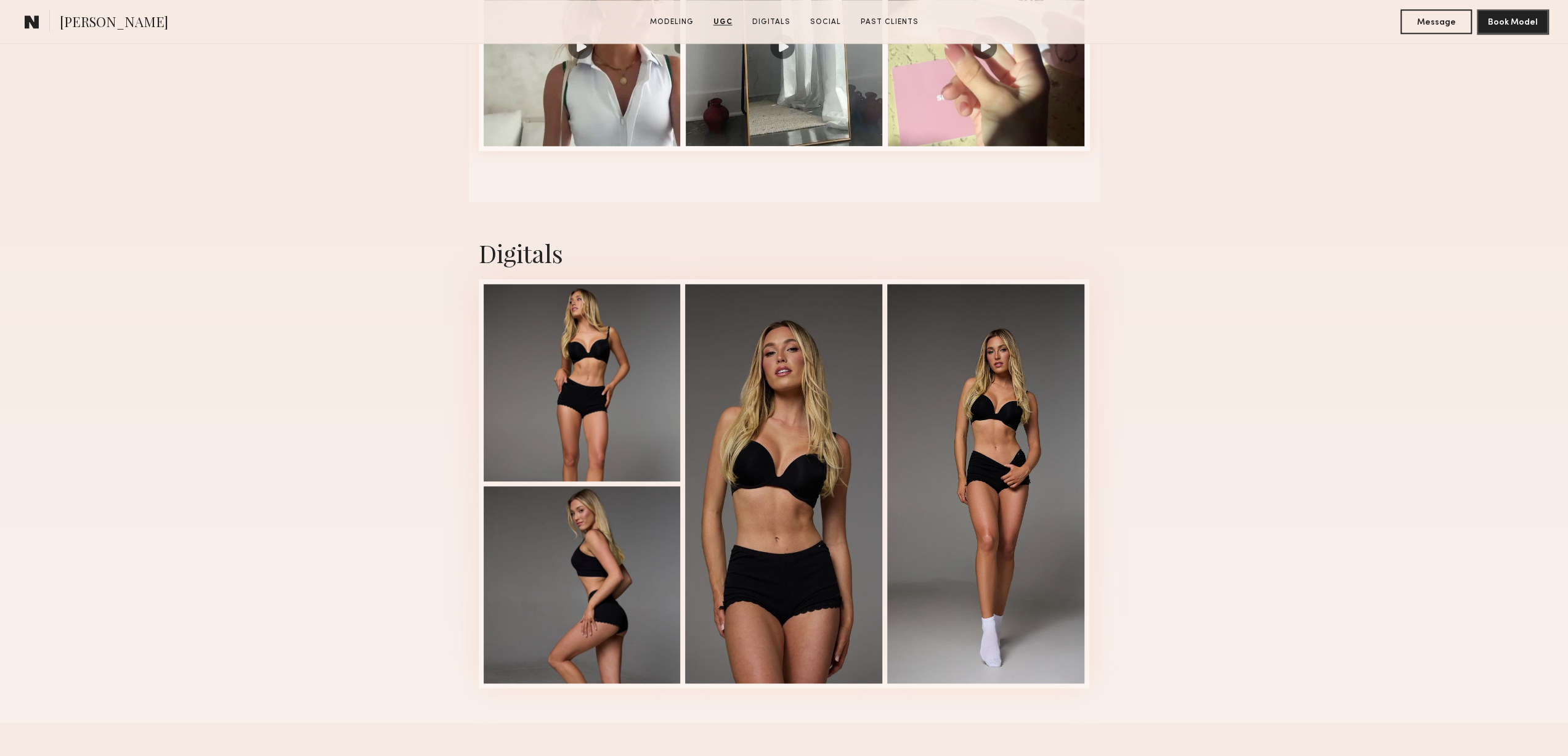
scroll to position [1601, 0]
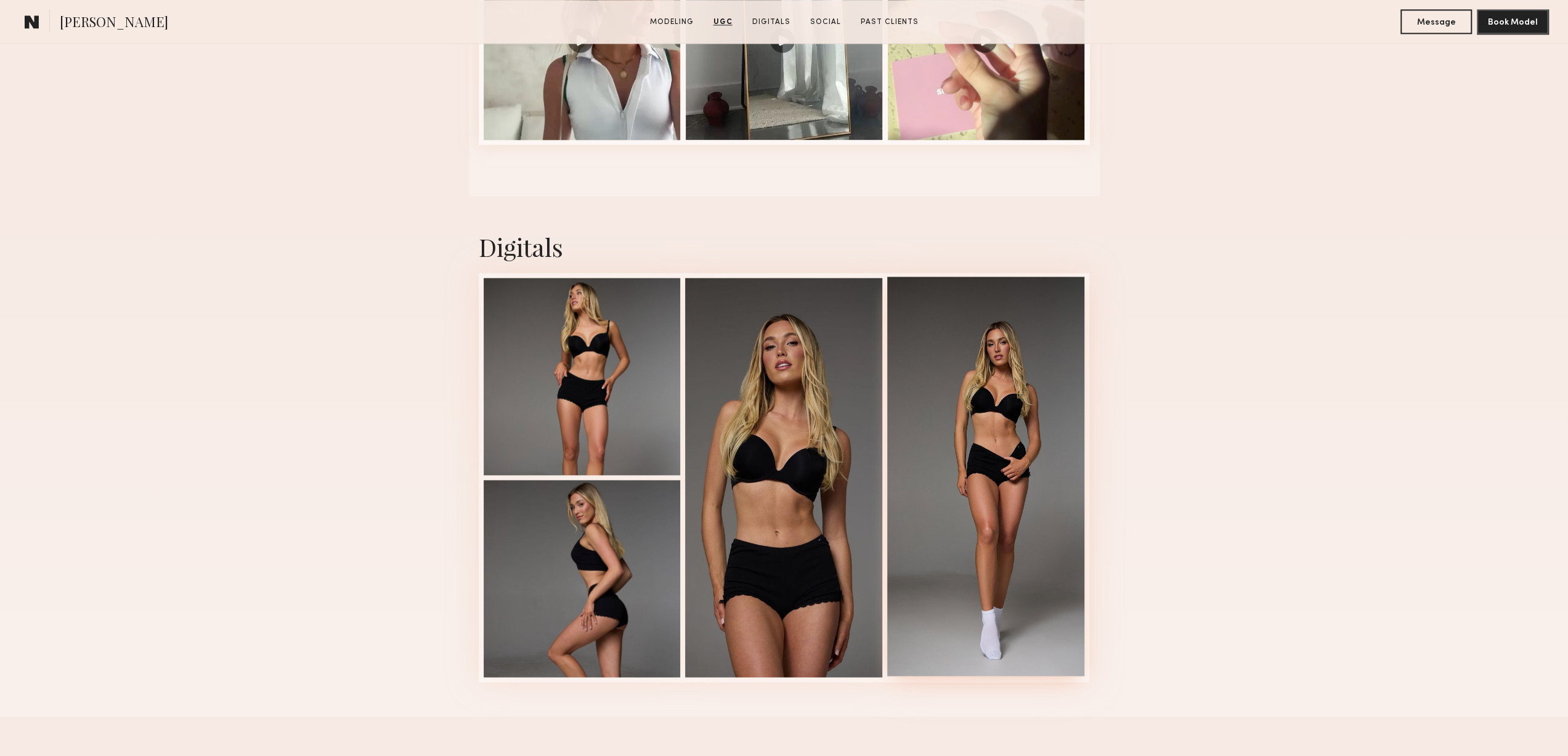
click at [1016, 364] on div at bounding box center [986, 476] width 197 height 399
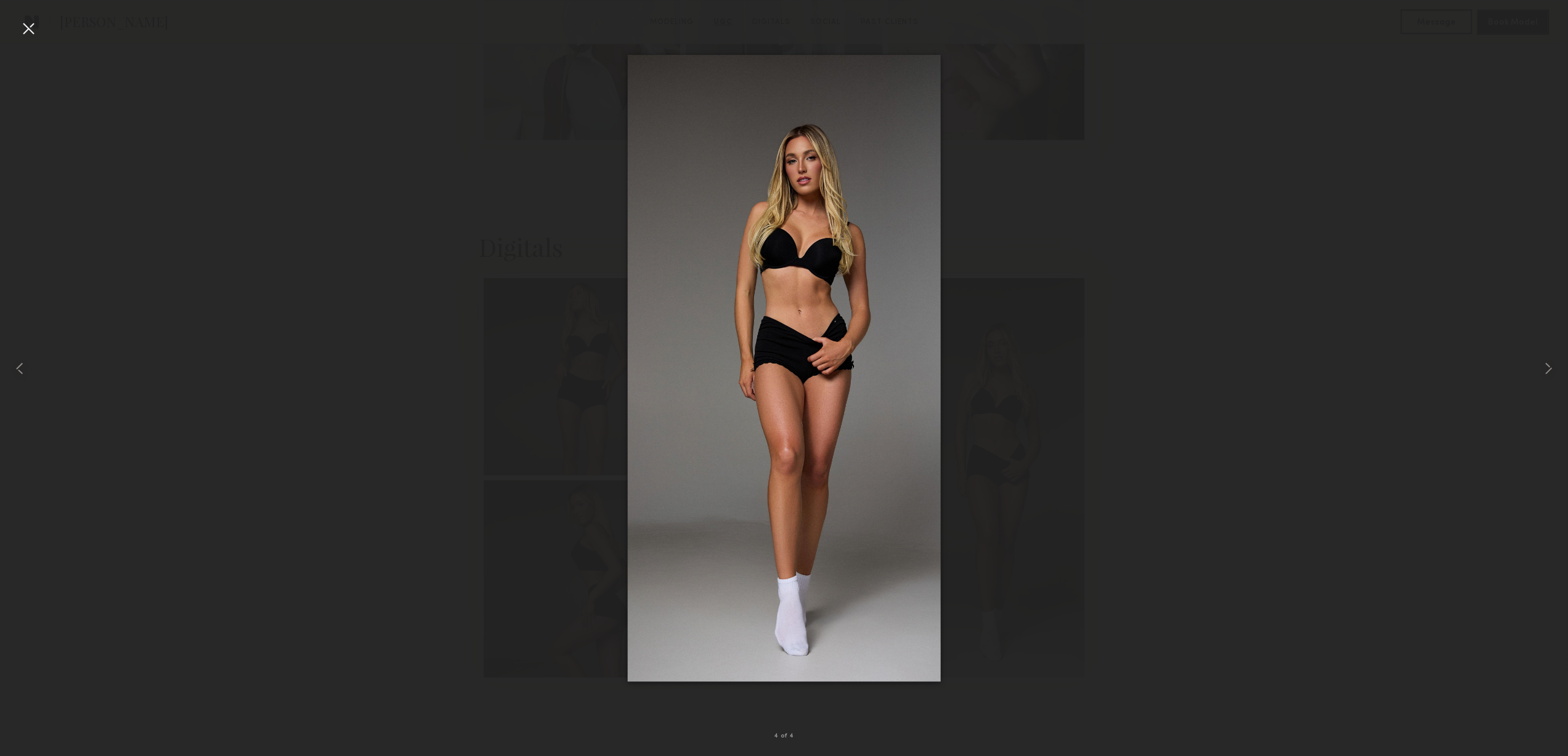
click at [1022, 351] on div at bounding box center [784, 368] width 1568 height 696
click at [25, 27] on div at bounding box center [29, 29] width 20 height 20
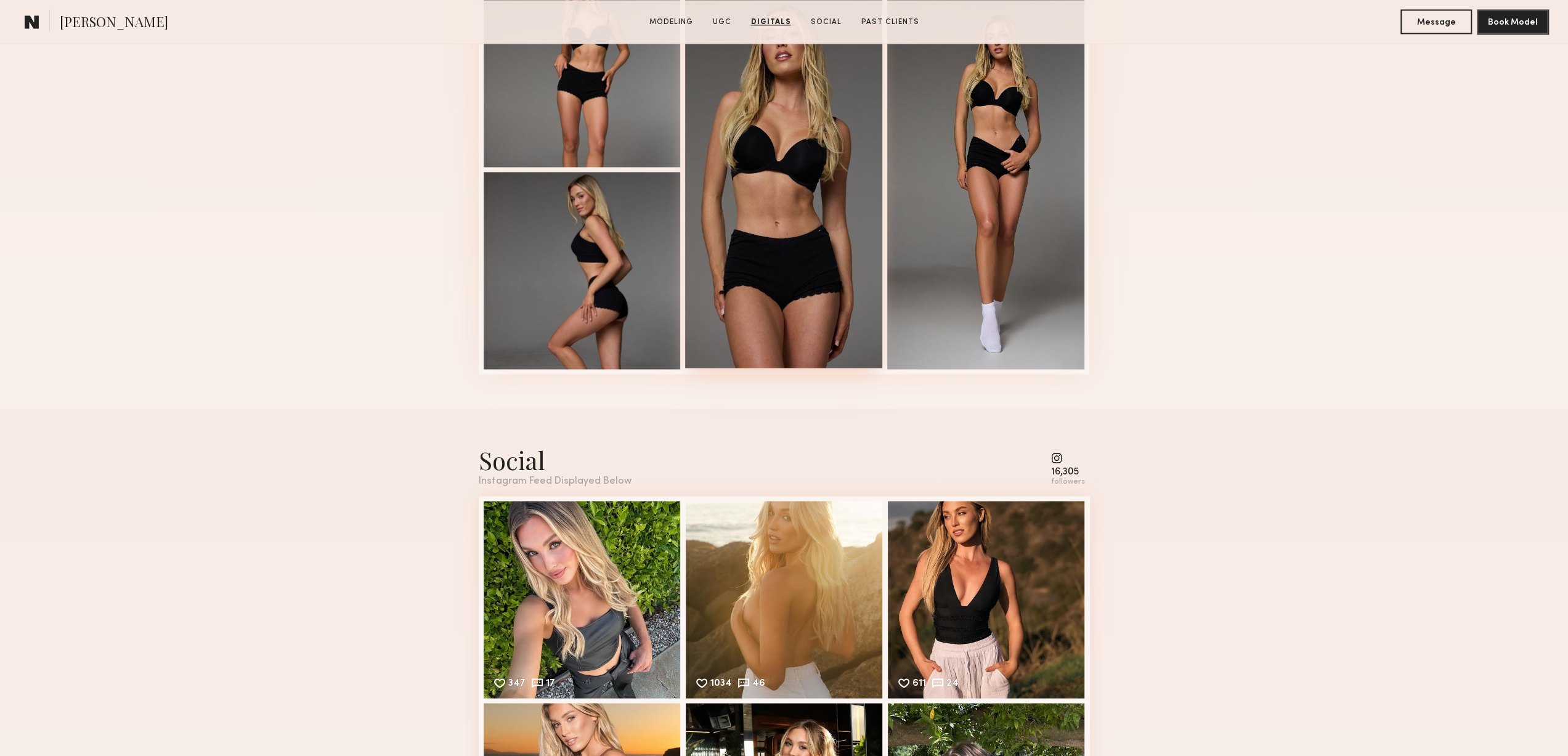
scroll to position [2217, 0]
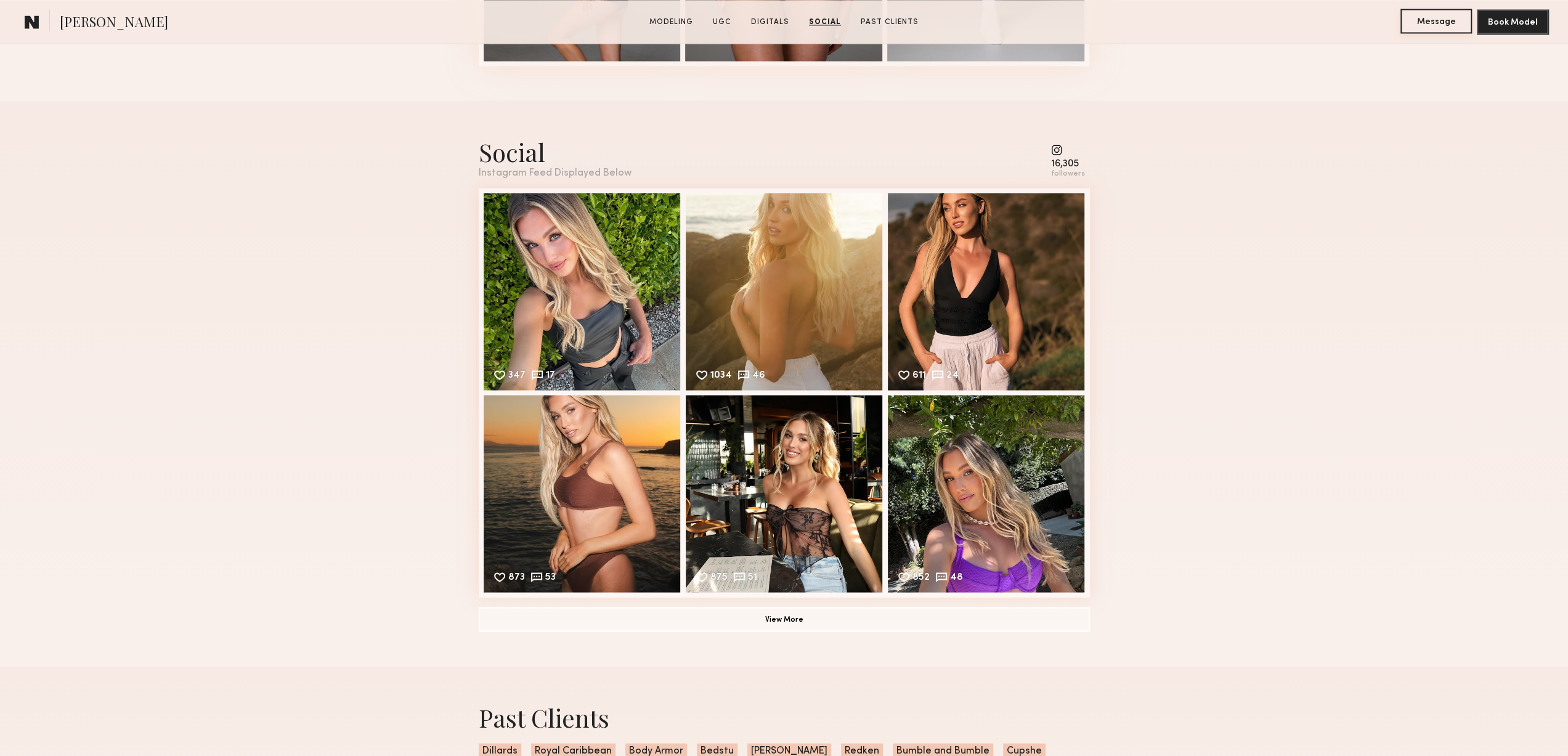
click at [1448, 25] on button "Message" at bounding box center [1436, 21] width 71 height 25
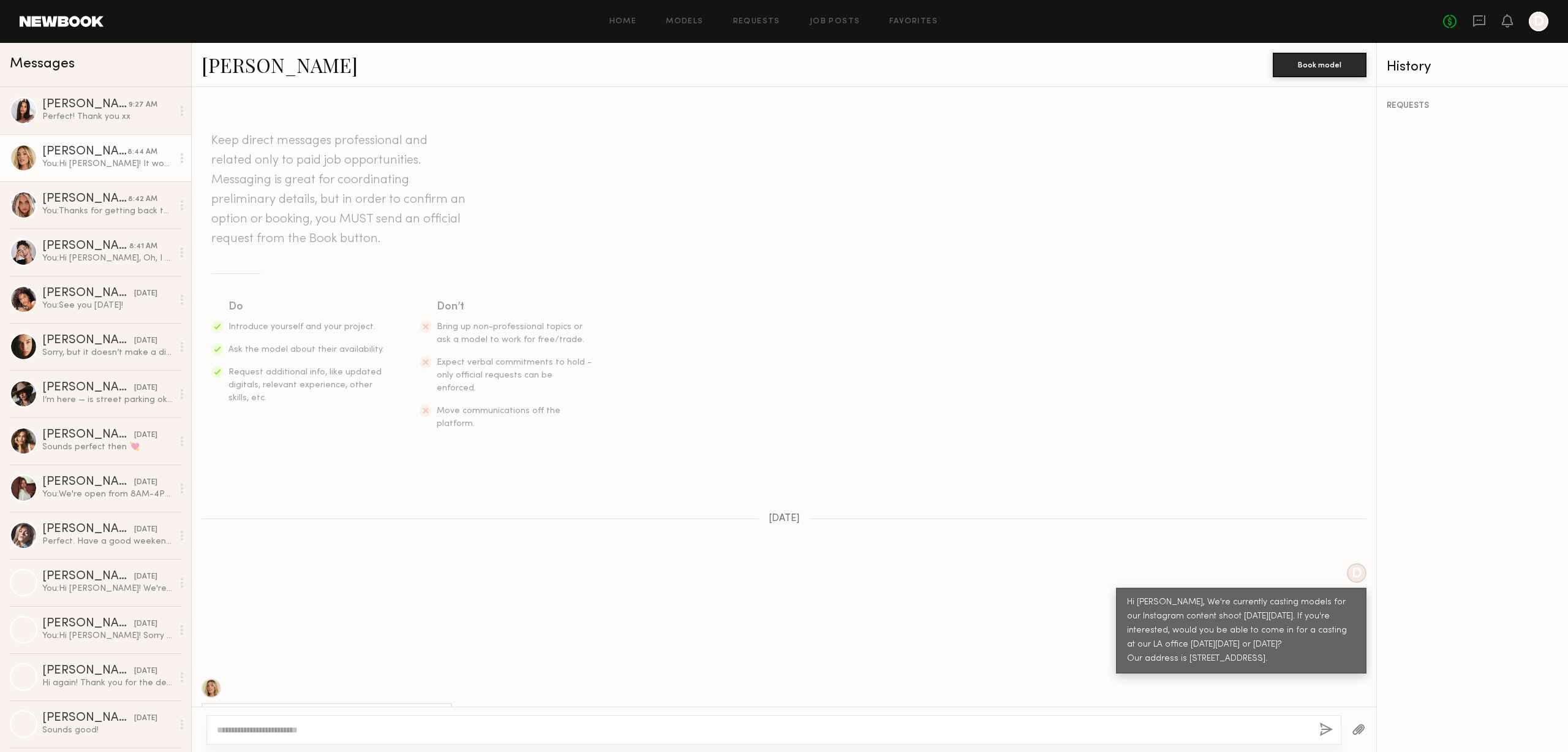
scroll to position [264, 0]
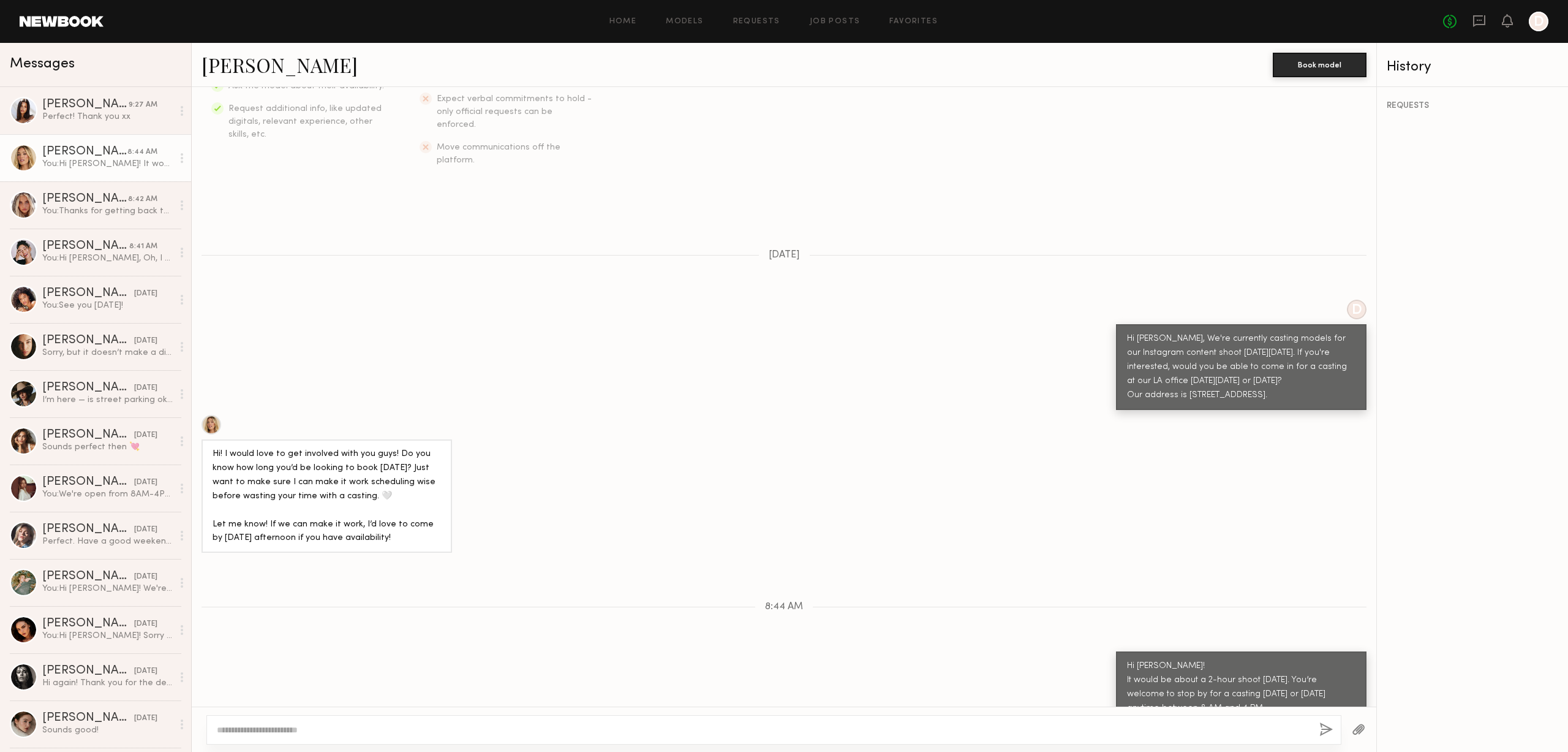
click at [918, 418] on div "Hi! I would love to get involved with you guys! Do you know how long you’d be l…" at bounding box center [784, 484] width 1184 height 139
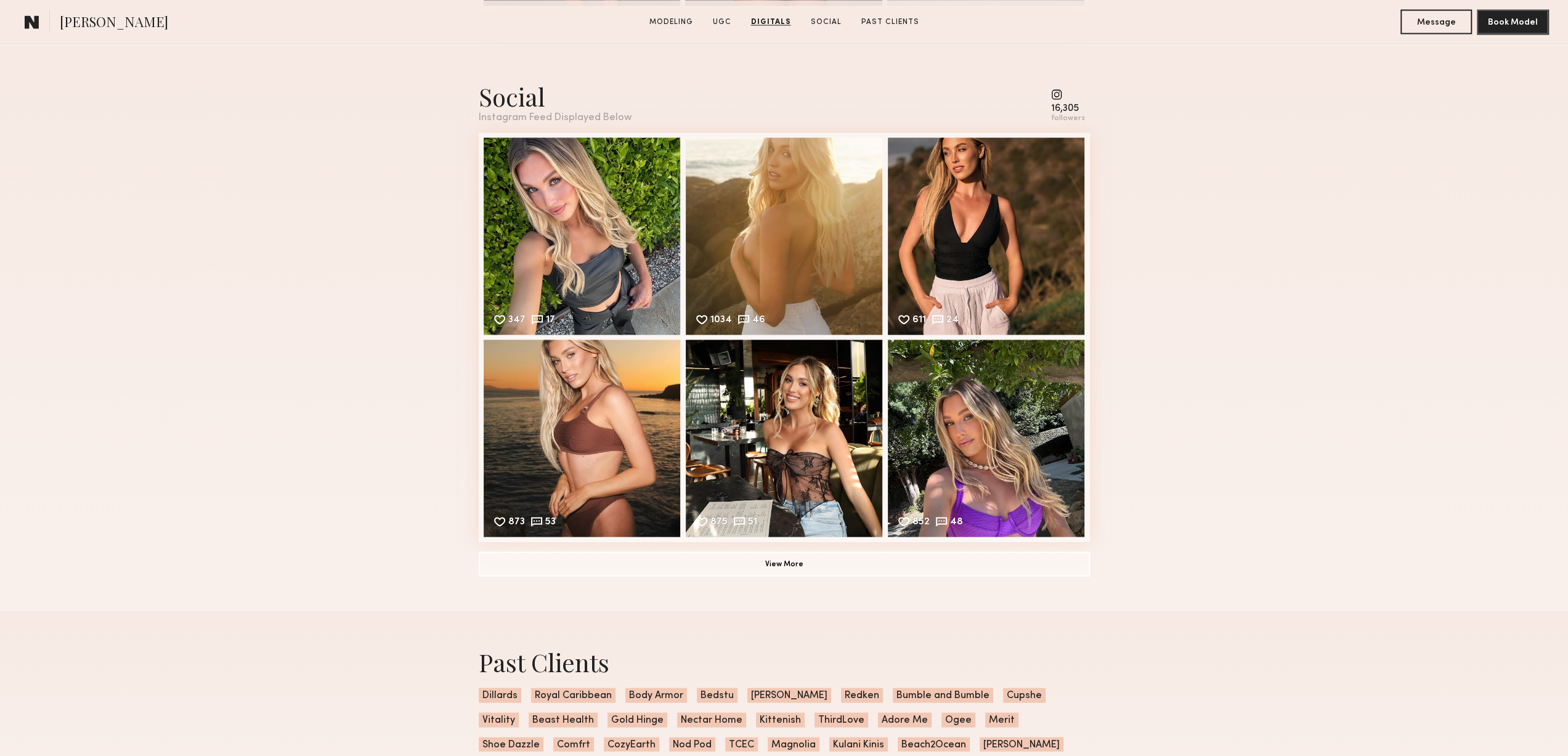
scroll to position [2279, 0]
